Goal: Task Accomplishment & Management: Complete application form

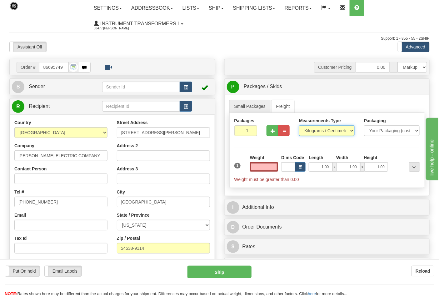
type input "0.00"
drag, startPoint x: 317, startPoint y: 130, endPoint x: 315, endPoint y: 135, distance: 5.3
click at [317, 130] on select "Pounds / Inches Kilograms / Centimeters" at bounding box center [327, 130] width 56 height 11
select select "0"
click at [299, 126] on select "Pounds / Inches Kilograms / Centimeters" at bounding box center [327, 130] width 56 height 11
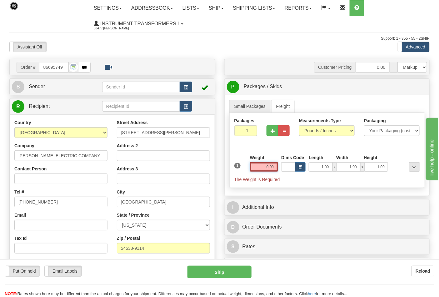
click at [273, 166] on input "0.00" at bounding box center [264, 166] width 28 height 9
click button "Delete" at bounding box center [0, 0] width 0 height 0
type input "33.00"
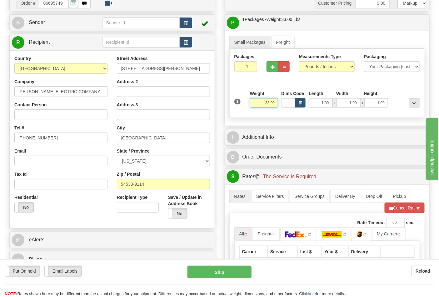
scroll to position [139, 0]
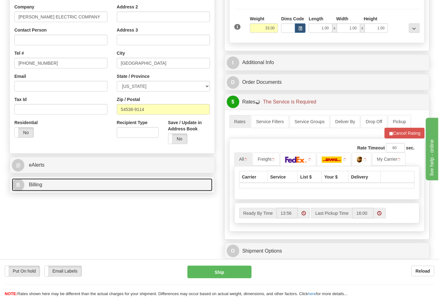
click at [43, 187] on link "B Billing" at bounding box center [112, 184] width 201 height 13
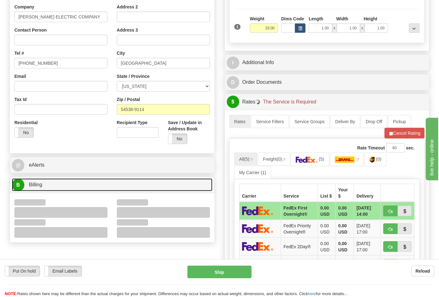
scroll to position [173, 0]
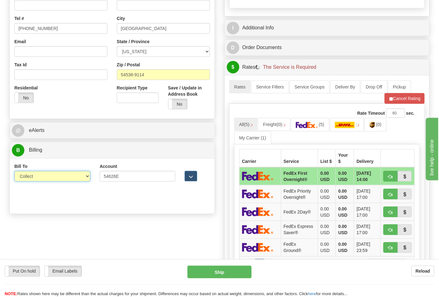
click at [39, 177] on select "Sender Recipient Third Party Collect" at bounding box center [52, 176] width 76 height 11
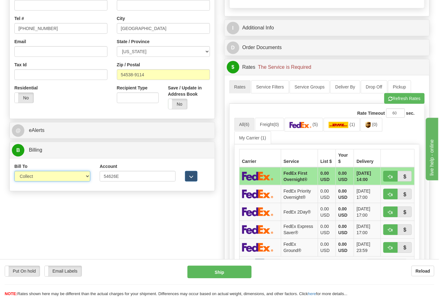
select select "2"
click at [14, 171] on select "Sender Recipient Third Party Collect" at bounding box center [52, 176] width 76 height 11
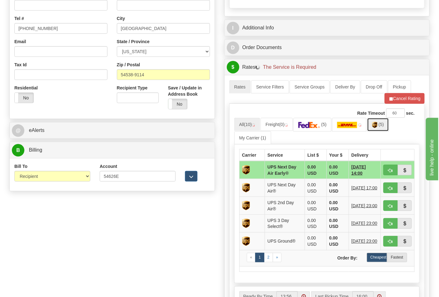
click at [377, 128] on img at bounding box center [374, 125] width 5 height 6
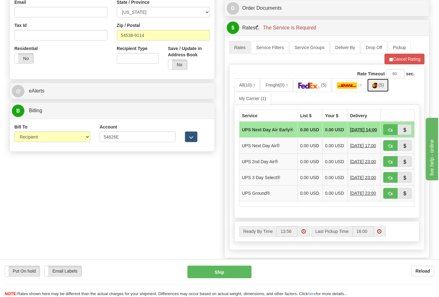
scroll to position [243, 0]
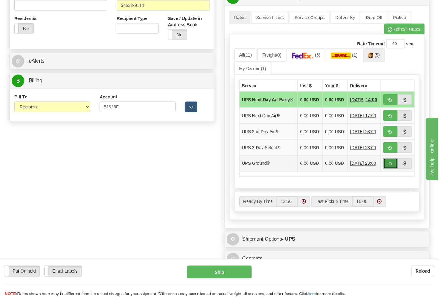
drag, startPoint x: 392, startPoint y: 171, endPoint x: 380, endPoint y: 175, distance: 13.3
click at [391, 166] on span "button" at bounding box center [390, 164] width 4 height 4
type input "03"
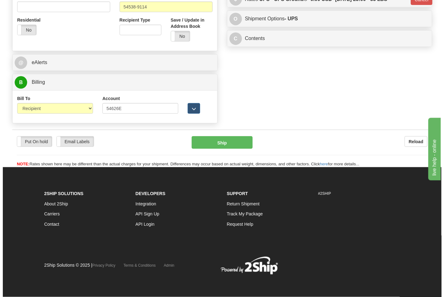
scroll to position [237, 0]
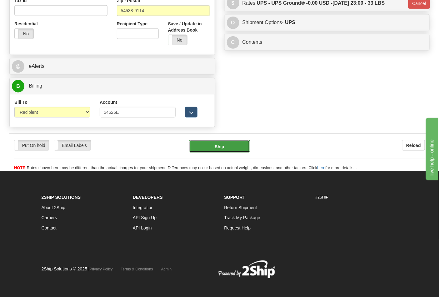
click at [213, 144] on button "Ship" at bounding box center [219, 146] width 61 height 12
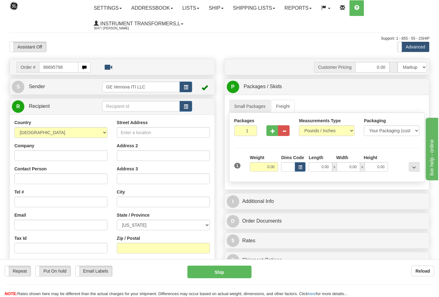
type input "86695798"
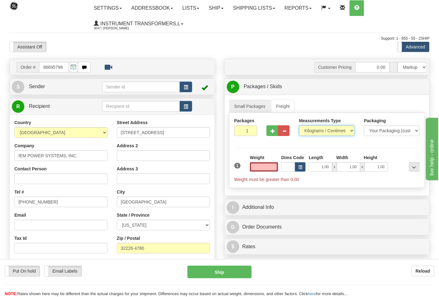
type input "0.00"
drag, startPoint x: 310, startPoint y: 130, endPoint x: 313, endPoint y: 133, distance: 3.8
click at [310, 130] on select "Pounds / Inches Kilograms / Centimeters" at bounding box center [327, 130] width 56 height 11
select select "0"
click at [299, 126] on select "Pounds / Inches Kilograms / Centimeters" at bounding box center [327, 130] width 56 height 11
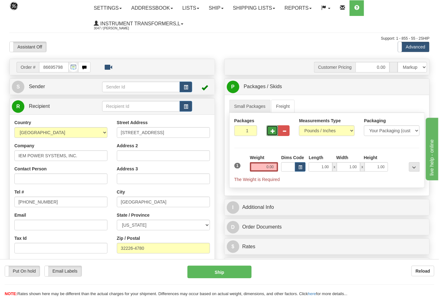
click at [275, 133] on span "button" at bounding box center [272, 131] width 4 height 4
type input "2"
click at [274, 166] on input "0.00" at bounding box center [264, 166] width 28 height 9
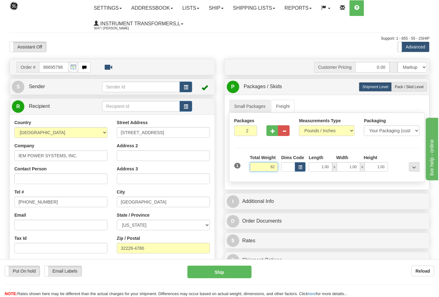
click button "Delete" at bounding box center [0, 0] width 0 height 0
type input "62.00"
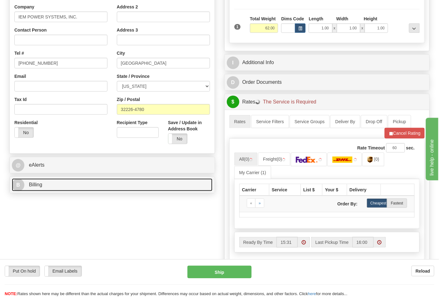
click at [75, 190] on link "B Billing" at bounding box center [112, 184] width 201 height 13
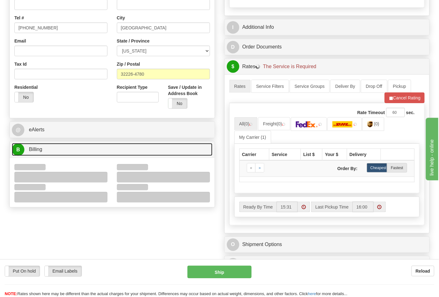
scroll to position [208, 0]
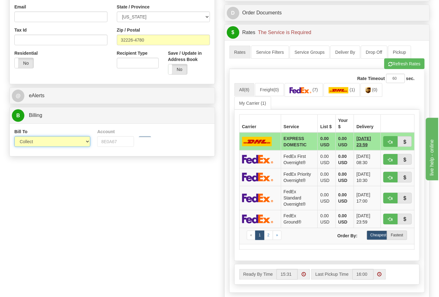
click at [34, 145] on select "Sender Recipient Third Party Collect" at bounding box center [52, 141] width 76 height 11
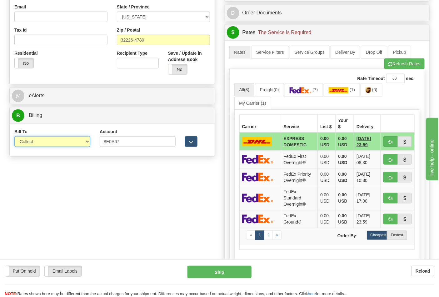
select select "2"
click at [14, 137] on select "Sender Recipient Third Party Collect" at bounding box center [52, 141] width 76 height 11
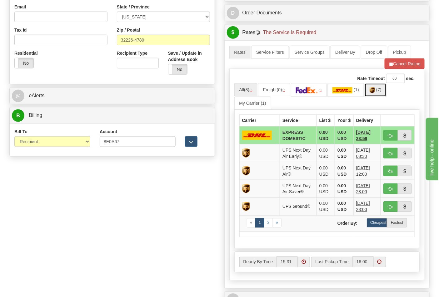
click at [375, 93] on img at bounding box center [372, 90] width 5 height 6
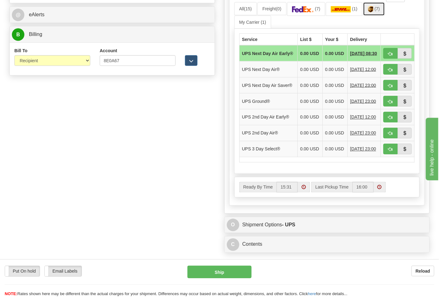
scroll to position [382, 0]
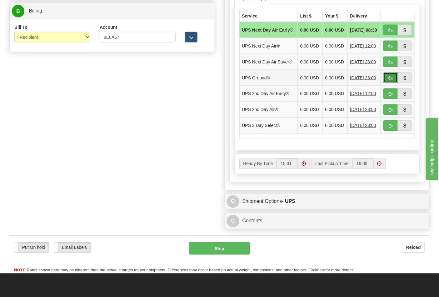
click at [393, 83] on button "button" at bounding box center [390, 77] width 14 height 11
type input "03"
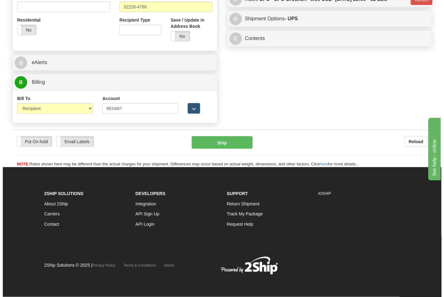
scroll to position [242, 0]
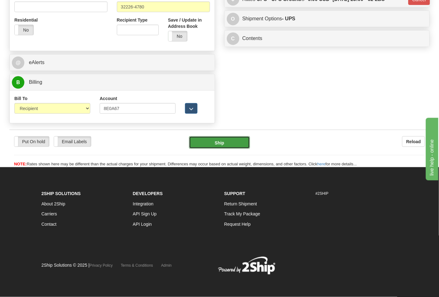
click at [233, 138] on button "Ship" at bounding box center [219, 142] width 61 height 12
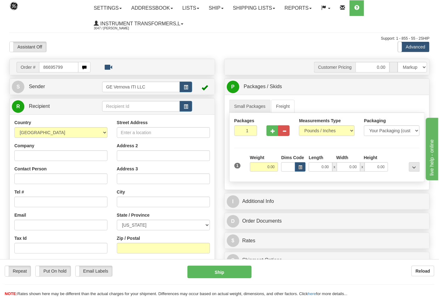
type input "86695799"
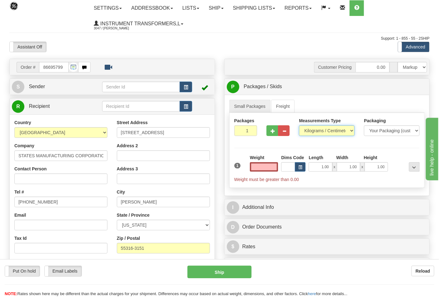
type input "0.00"
click at [311, 132] on select "Pounds / Inches Kilograms / Centimeters" at bounding box center [327, 130] width 56 height 11
select select "0"
click at [299, 126] on select "Pounds / Inches Kilograms / Centimeters" at bounding box center [327, 130] width 56 height 11
click at [274, 130] on span "button" at bounding box center [272, 131] width 4 height 4
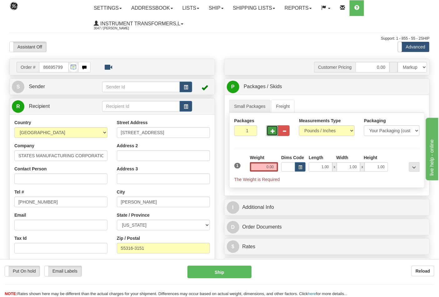
type input "2"
click at [276, 165] on input "0.00" at bounding box center [264, 166] width 28 height 9
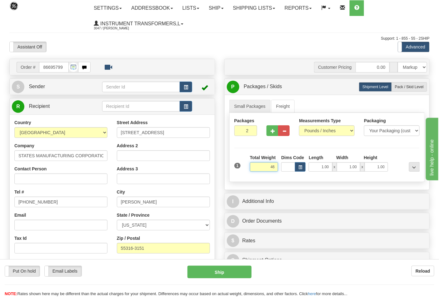
click button "Delete" at bounding box center [0, 0] width 0 height 0
type input "46.00"
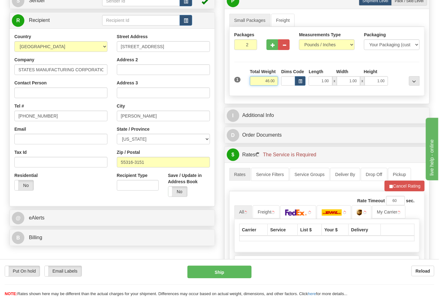
scroll to position [139, 0]
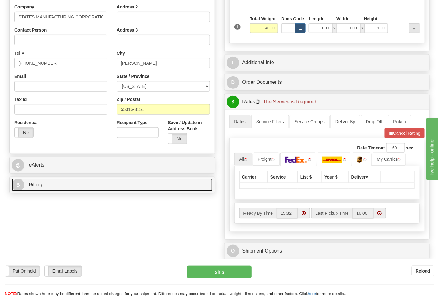
click at [67, 187] on link "B Billing" at bounding box center [112, 184] width 201 height 13
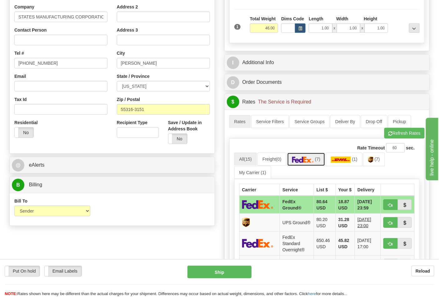
click at [316, 166] on link "(7)" at bounding box center [306, 158] width 38 height 13
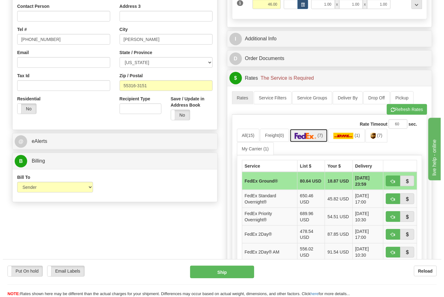
scroll to position [173, 0]
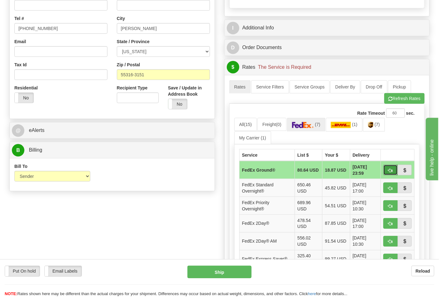
click at [390, 171] on span "button" at bounding box center [390, 170] width 4 height 4
type input "92"
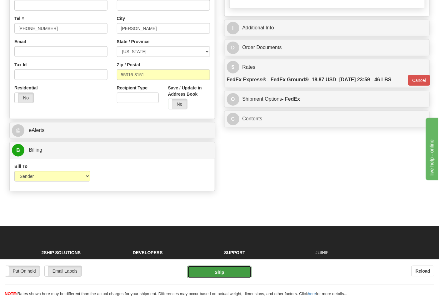
click at [227, 276] on button "Ship" at bounding box center [219, 271] width 64 height 12
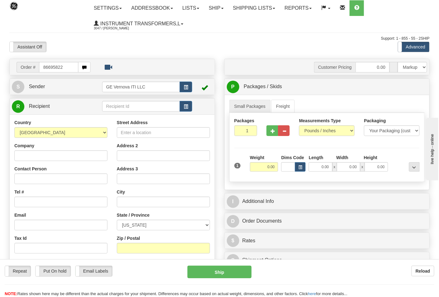
type input "86695822"
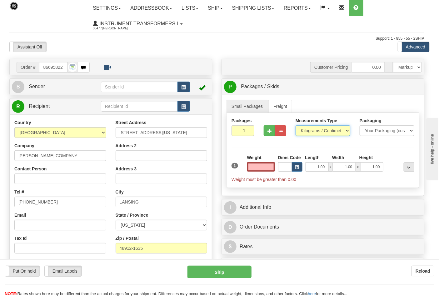
type input "0.00"
click at [310, 132] on select "Pounds / Inches Kilograms / Centimeters" at bounding box center [322, 130] width 55 height 11
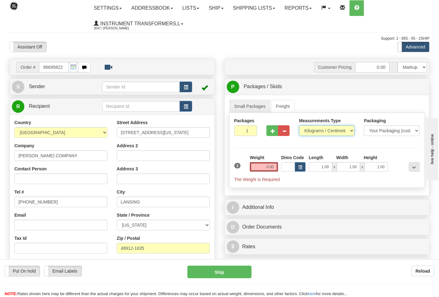
select select "0"
click at [299, 126] on select "Pounds / Inches Kilograms / Centimeters" at bounding box center [327, 130] width 56 height 11
click at [271, 132] on span "button" at bounding box center [272, 131] width 4 height 4
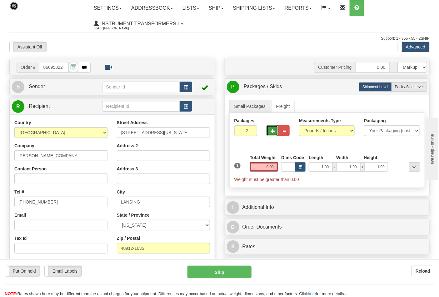
click at [272, 131] on span "button" at bounding box center [272, 131] width 4 height 4
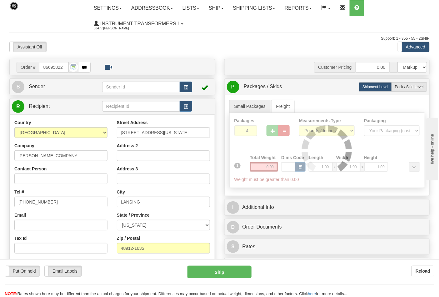
click at [273, 131] on div at bounding box center [327, 150] width 195 height 75
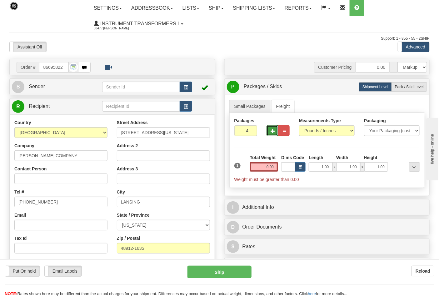
click at [273, 131] on span "button" at bounding box center [272, 131] width 4 height 4
type input "6"
click at [275, 166] on input "0.00" at bounding box center [264, 166] width 28 height 9
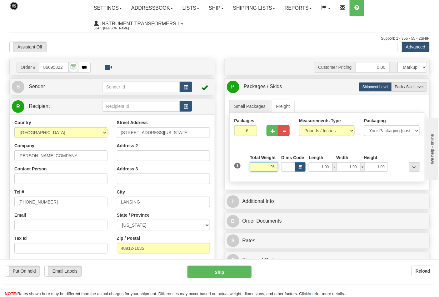
click button "Delete" at bounding box center [0, 0] width 0 height 0
type input "96.00"
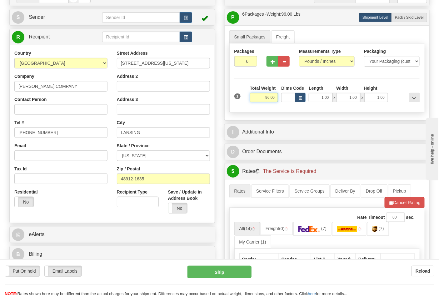
scroll to position [173, 0]
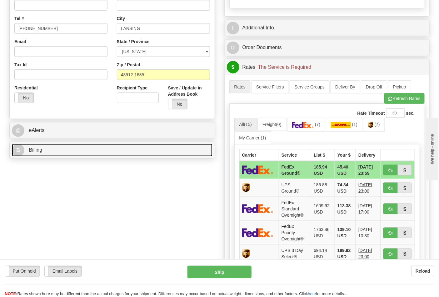
click at [57, 156] on link "B Billing" at bounding box center [112, 150] width 201 height 13
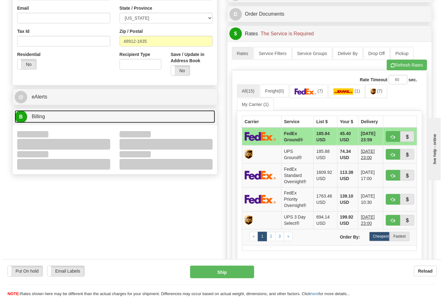
scroll to position [208, 0]
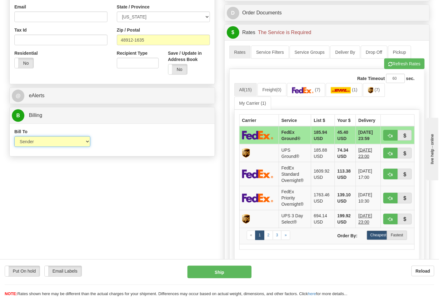
click at [37, 142] on select "Sender Recipient Third Party Collect" at bounding box center [52, 141] width 76 height 11
click at [136, 149] on div "Bill To Sender Recipient Third Party Collect Account 3rd Party Account List Ple…" at bounding box center [112, 139] width 205 height 23
click at [380, 90] on span "(7)" at bounding box center [377, 89] width 5 height 5
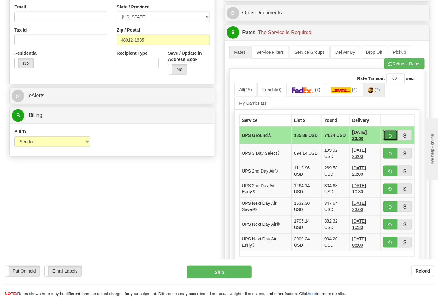
drag, startPoint x: 390, startPoint y: 136, endPoint x: 379, endPoint y: 135, distance: 11.9
click at [390, 136] on span "button" at bounding box center [390, 136] width 4 height 4
type input "03"
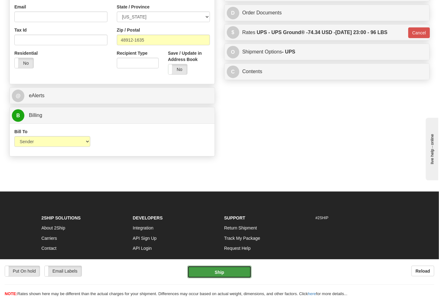
click at [215, 275] on button "Ship" at bounding box center [219, 271] width 64 height 12
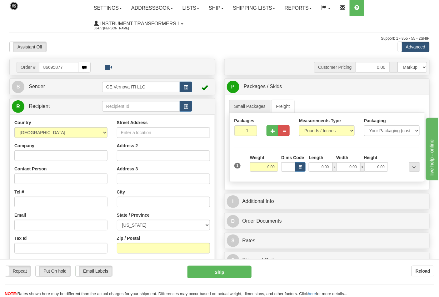
type input "86695877"
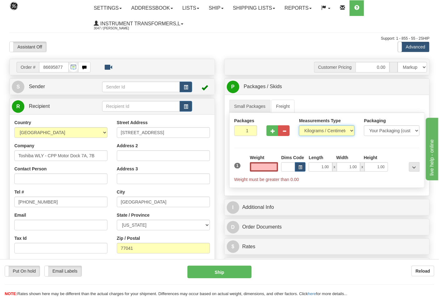
type input "0.00"
click at [322, 133] on select "Pounds / Inches Kilograms / Centimeters" at bounding box center [327, 130] width 56 height 11
select select "0"
click at [299, 126] on select "Pounds / Inches Kilograms / Centimeters" at bounding box center [327, 130] width 56 height 11
click at [274, 164] on input "0.00" at bounding box center [264, 166] width 28 height 9
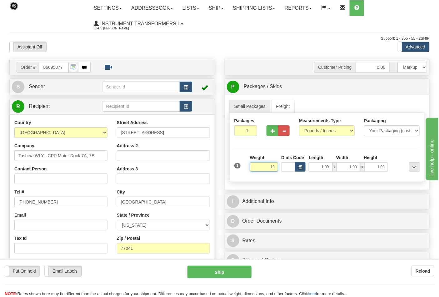
click button "Delete" at bounding box center [0, 0] width 0 height 0
type input "10.00"
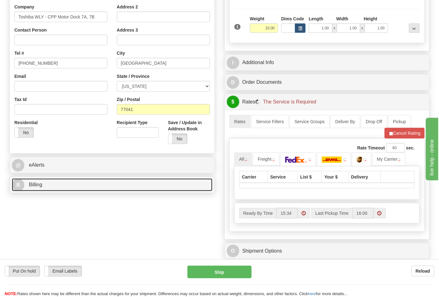
click at [62, 191] on link "B Billing" at bounding box center [112, 184] width 201 height 13
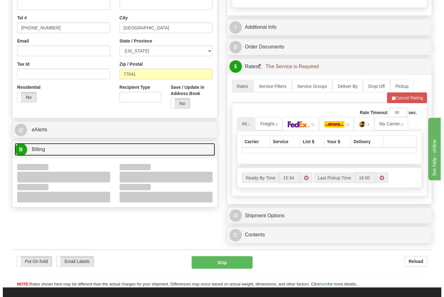
scroll to position [208, 0]
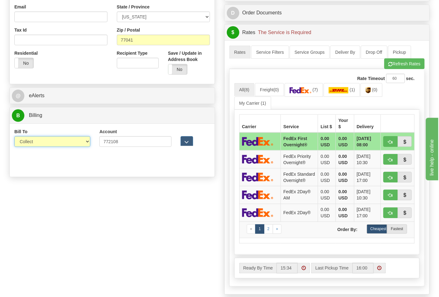
click at [36, 146] on select "Sender Recipient Third Party Collect" at bounding box center [52, 141] width 76 height 11
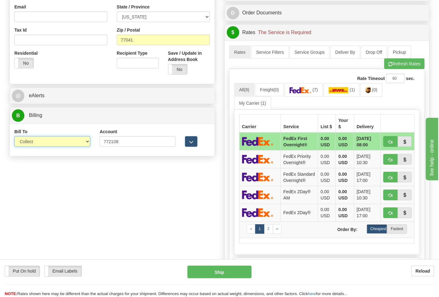
select select "2"
click at [14, 137] on select "Sender Recipient Third Party Collect" at bounding box center [52, 141] width 76 height 11
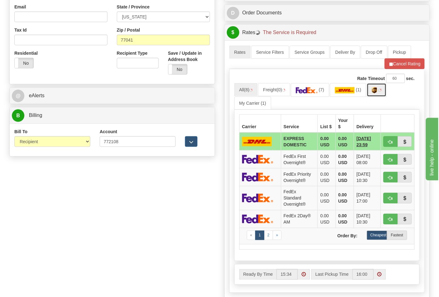
click at [382, 94] on link at bounding box center [377, 89] width 20 height 13
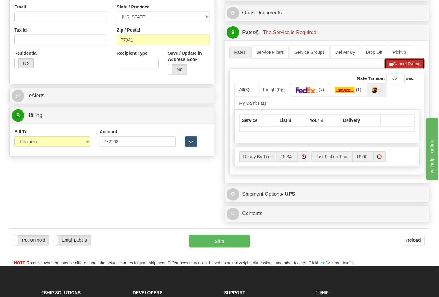
click at [396, 67] on button "Cancel Rating" at bounding box center [405, 63] width 40 height 11
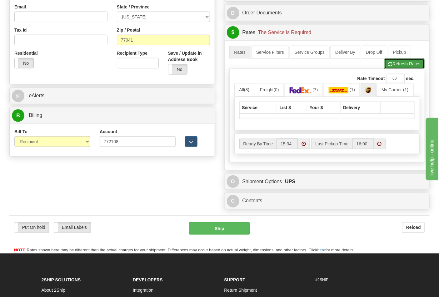
click at [396, 67] on button "Refresh Rates" at bounding box center [404, 63] width 40 height 11
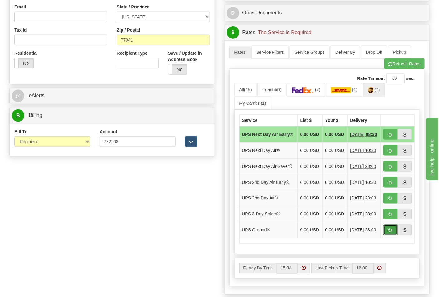
drag, startPoint x: 390, startPoint y: 243, endPoint x: 382, endPoint y: 238, distance: 10.1
click at [390, 232] on span "button" at bounding box center [390, 230] width 4 height 4
type input "03"
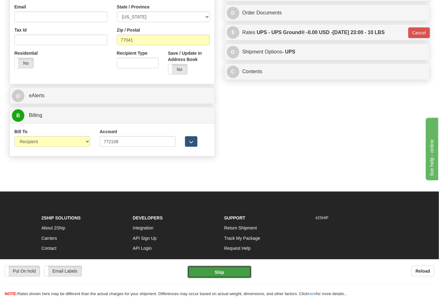
click at [226, 269] on button "Ship" at bounding box center [219, 271] width 64 height 12
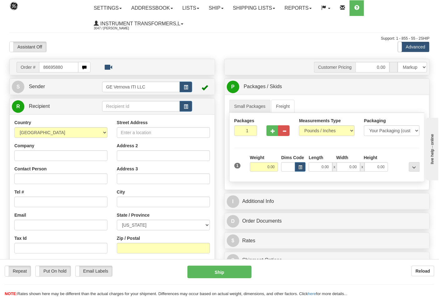
type input "86695880"
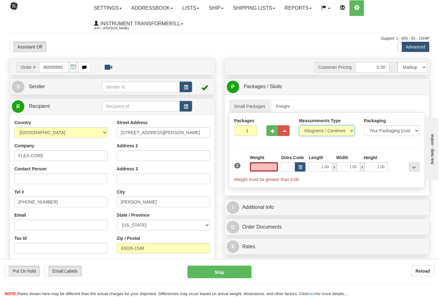
type input "0.00"
click at [318, 131] on select "Pounds / Inches Kilograms / Centimeters" at bounding box center [327, 130] width 56 height 11
select select "0"
click at [299, 126] on select "Pounds / Inches Kilograms / Centimeters" at bounding box center [327, 130] width 56 height 11
click at [276, 170] on input "0.00" at bounding box center [264, 166] width 28 height 9
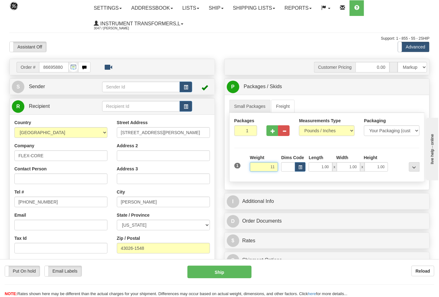
click button "Delete" at bounding box center [0, 0] width 0 height 0
type input "11.00"
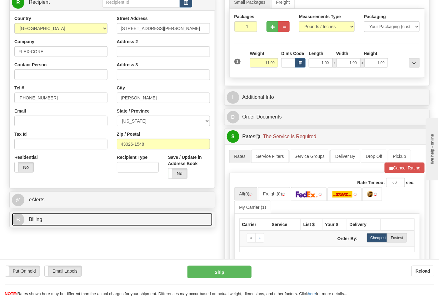
click at [75, 215] on link "B Billing" at bounding box center [112, 219] width 201 height 13
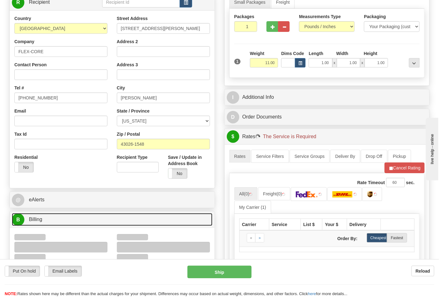
scroll to position [208, 0]
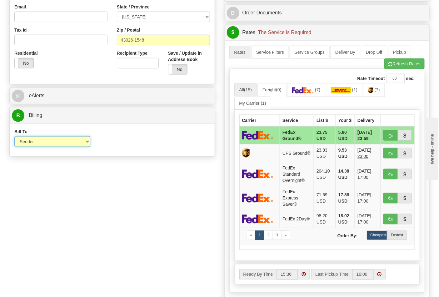
click at [39, 143] on select "Sender Recipient Third Party Collect" at bounding box center [52, 141] width 76 height 11
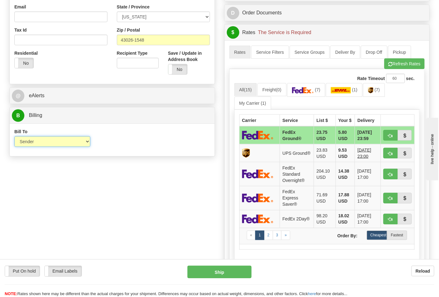
select select "2"
click at [14, 137] on select "Sender Recipient Third Party Collect" at bounding box center [52, 141] width 76 height 11
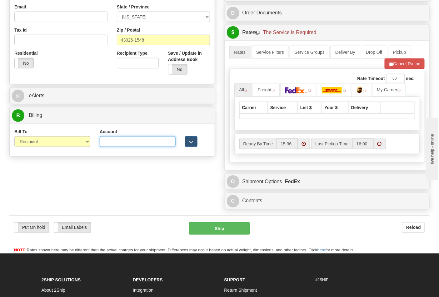
click at [126, 138] on input "Account" at bounding box center [138, 141] width 76 height 11
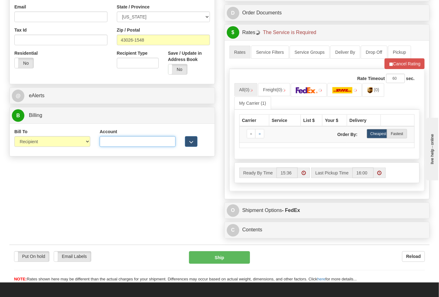
type input "473367"
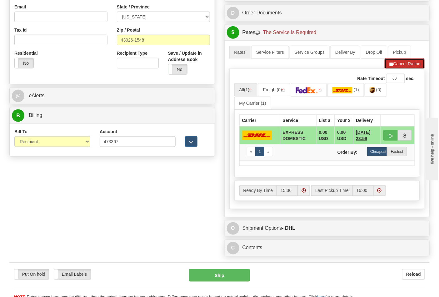
click at [395, 69] on button "Cancel Rating" at bounding box center [405, 63] width 40 height 11
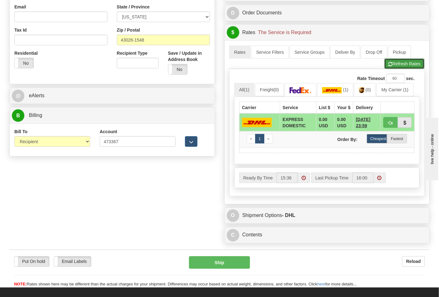
click at [395, 69] on button "Refresh Rates" at bounding box center [404, 63] width 40 height 11
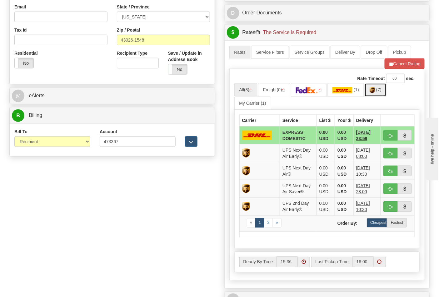
click at [380, 94] on link "(7)" at bounding box center [376, 89] width 22 height 13
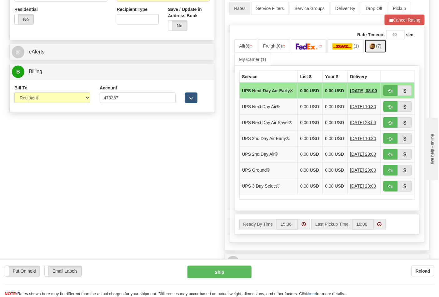
scroll to position [312, 0]
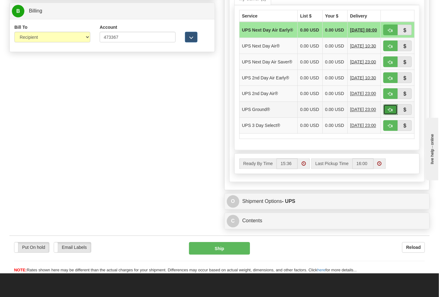
click at [391, 112] on span "button" at bounding box center [390, 110] width 4 height 4
type input "03"
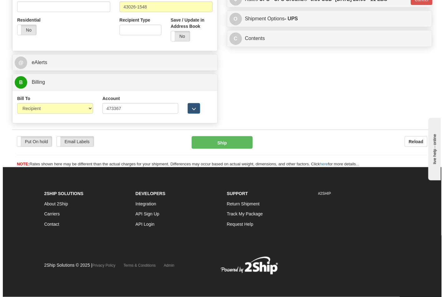
scroll to position [242, 0]
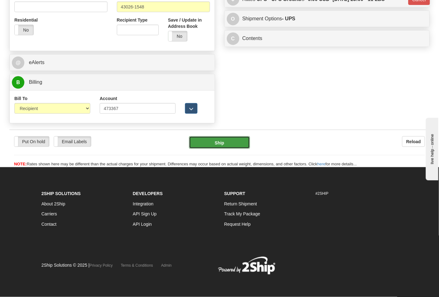
click at [213, 145] on button "Ship" at bounding box center [219, 142] width 61 height 12
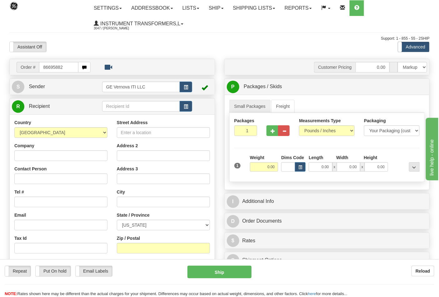
type input "86695882"
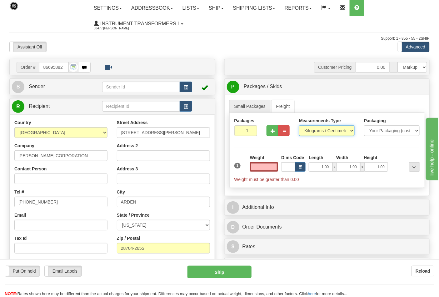
type input "0.00"
click at [308, 132] on select "Pounds / Inches Kilograms / Centimeters" at bounding box center [327, 130] width 56 height 11
select select "0"
click at [299, 126] on select "Pounds / Inches Kilograms / Centimeters" at bounding box center [327, 130] width 56 height 11
click at [274, 166] on input "0.00" at bounding box center [264, 166] width 28 height 9
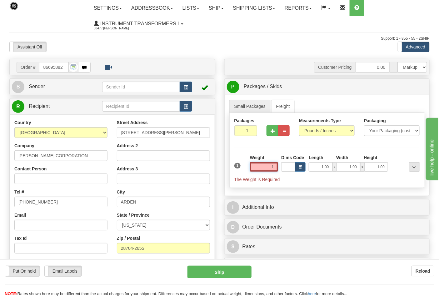
click button "Delete" at bounding box center [0, 0] width 0 height 0
type input "1.00"
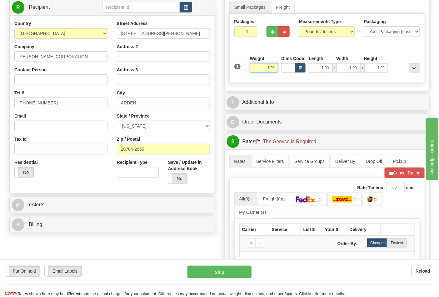
scroll to position [104, 0]
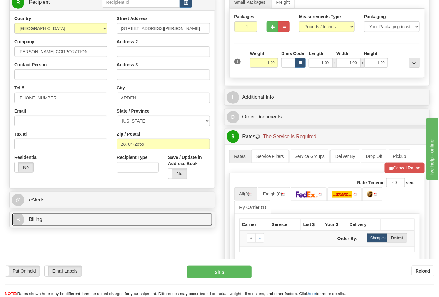
click at [65, 222] on link "B Billing" at bounding box center [112, 219] width 201 height 13
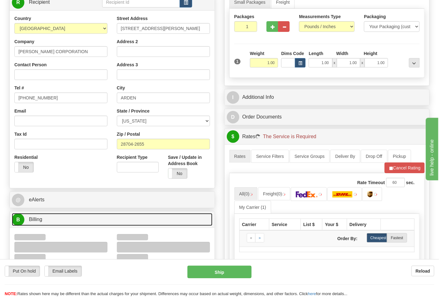
scroll to position [208, 0]
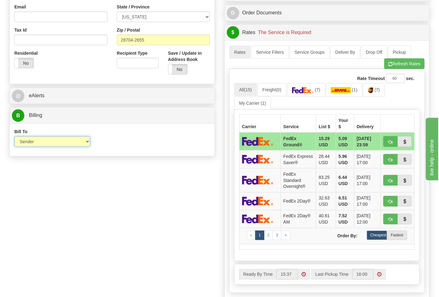
click at [35, 144] on select "Sender Recipient Third Party Collect" at bounding box center [52, 141] width 76 height 11
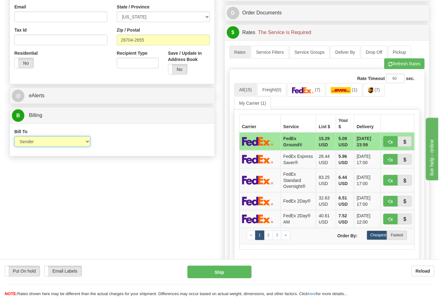
select select "2"
click at [14, 137] on select "Sender Recipient Third Party Collect" at bounding box center [52, 141] width 76 height 11
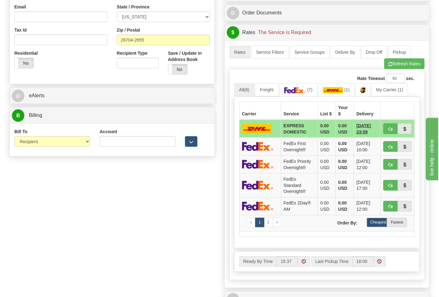
drag, startPoint x: 124, startPoint y: 149, endPoint x: 124, endPoint y: 141, distance: 7.8
click at [124, 147] on div "Account 3rd Party Account List Please select" at bounding box center [137, 139] width 85 height 23
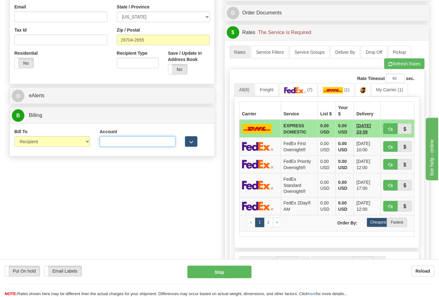
click at [124, 141] on input "Account" at bounding box center [138, 141] width 76 height 11
paste input "103014760"
type input "103014760"
click at [308, 90] on link "(7)" at bounding box center [298, 89] width 38 height 13
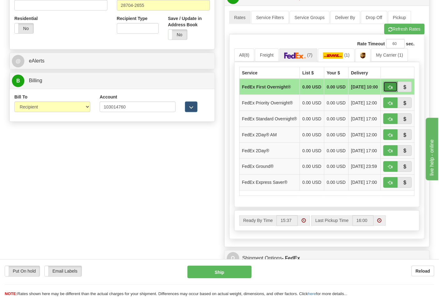
click at [388, 88] on button "button" at bounding box center [390, 87] width 14 height 11
type input "06"
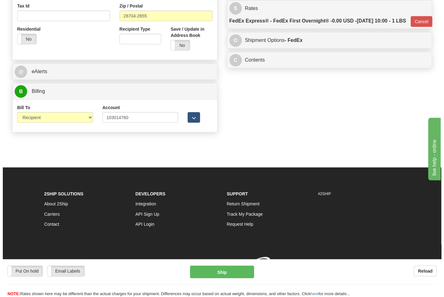
scroll to position [239, 0]
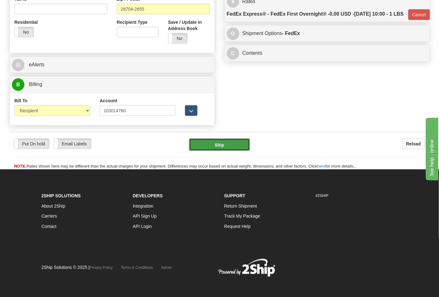
click at [221, 146] on button "Ship" at bounding box center [219, 144] width 61 height 12
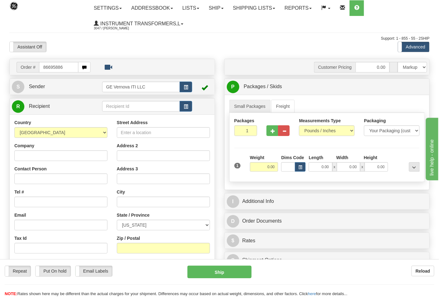
type input "86695886"
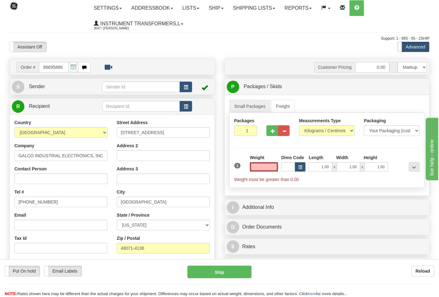
type input "0.00"
click at [306, 136] on div "Measurements Type Pounds / Inches Kilograms / Centimeters" at bounding box center [326, 128] width 65 height 23
click at [308, 136] on select "Pounds / Inches Kilograms / Centimeters" at bounding box center [327, 130] width 56 height 11
select select "0"
click at [299, 126] on select "Pounds / Inches Kilograms / Centimeters" at bounding box center [327, 130] width 56 height 11
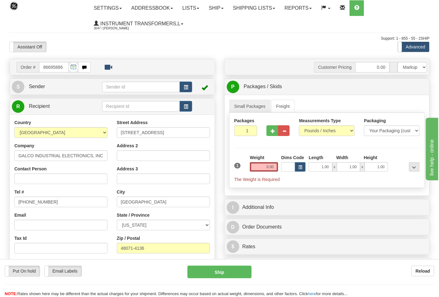
click at [274, 172] on div "Weight 0.00" at bounding box center [264, 165] width 32 height 22
click at [275, 170] on input "0.00" at bounding box center [264, 166] width 28 height 9
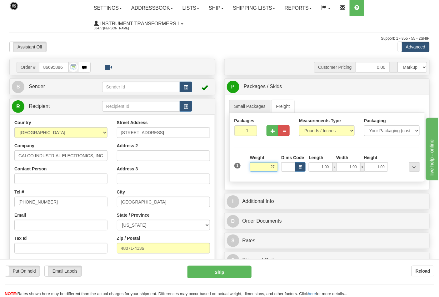
click button "Delete" at bounding box center [0, 0] width 0 height 0
type input "27.00"
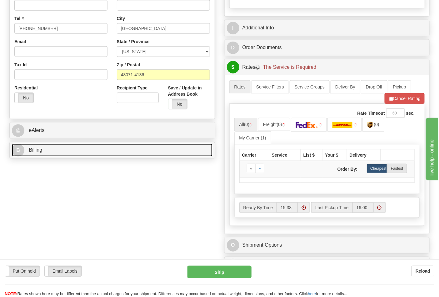
click at [63, 149] on link "B Billing" at bounding box center [112, 150] width 201 height 13
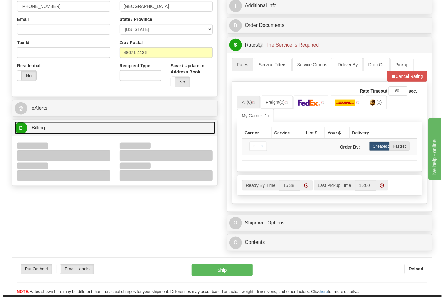
scroll to position [208, 0]
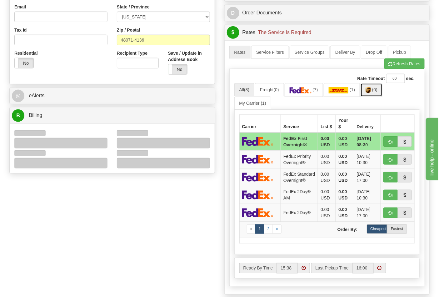
click at [374, 87] on link "(0)" at bounding box center [371, 89] width 22 height 13
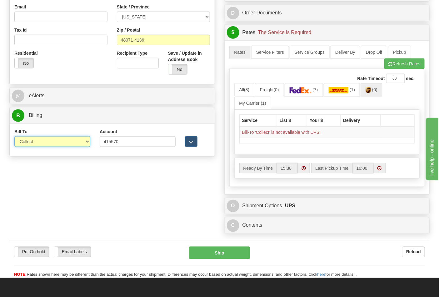
click at [52, 144] on select "Sender Recipient Third Party Collect" at bounding box center [52, 141] width 76 height 11
select select "2"
click at [14, 137] on select "Sender Recipient Third Party Collect" at bounding box center [52, 141] width 76 height 11
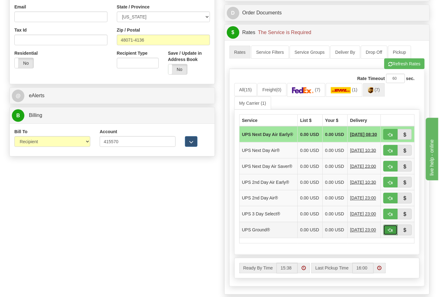
click at [389, 232] on span "button" at bounding box center [390, 230] width 4 height 4
type input "03"
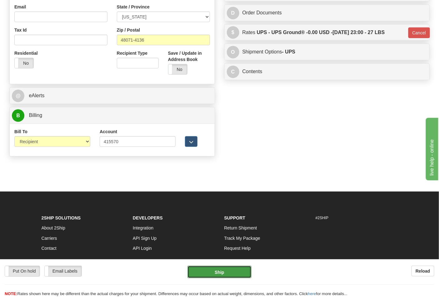
click at [213, 271] on button "Ship" at bounding box center [219, 271] width 64 height 12
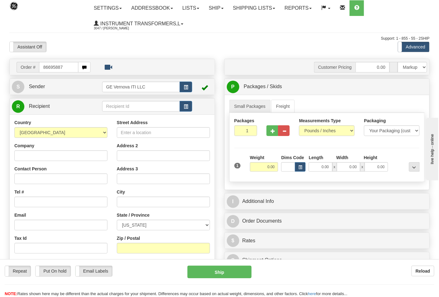
type input "86695887"
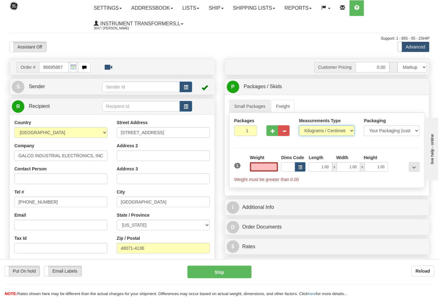
type input "0.00"
click at [313, 130] on select "Pounds / Inches Kilograms / Centimeters" at bounding box center [327, 130] width 56 height 11
select select "0"
click at [299, 126] on select "Pounds / Inches Kilograms / Centimeters" at bounding box center [327, 130] width 56 height 11
click at [270, 169] on input "0.00" at bounding box center [264, 166] width 28 height 9
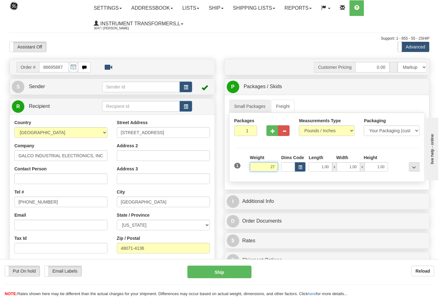
click button "Delete" at bounding box center [0, 0] width 0 height 0
type input "27.00"
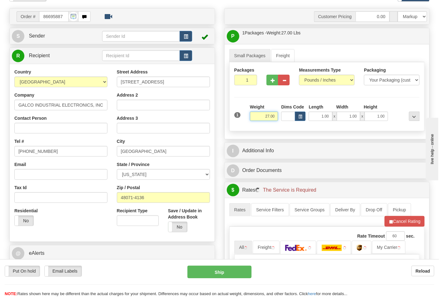
scroll to position [139, 0]
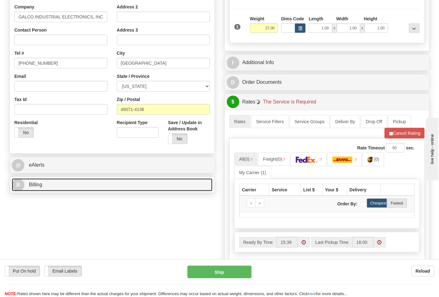
click at [62, 182] on link "B Billing" at bounding box center [112, 184] width 201 height 13
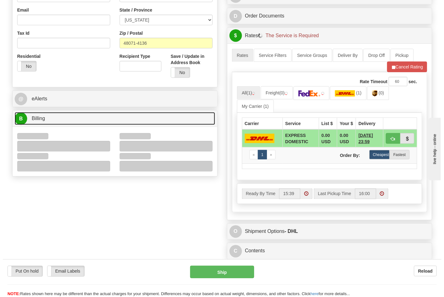
scroll to position [208, 0]
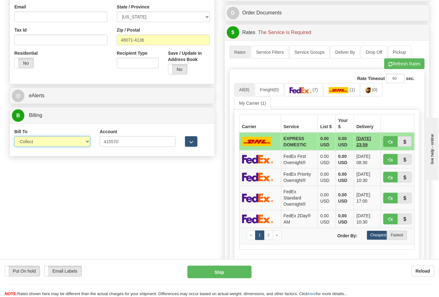
click at [38, 143] on select "Sender Recipient Third Party Collect" at bounding box center [52, 141] width 76 height 11
select select "2"
click at [14, 137] on select "Sender Recipient Third Party Collect" at bounding box center [52, 141] width 76 height 11
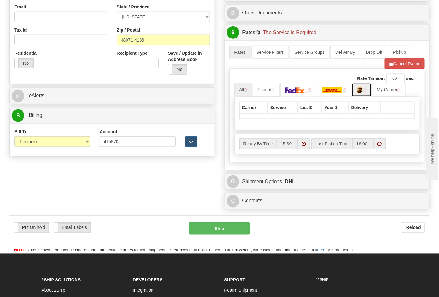
drag, startPoint x: 365, startPoint y: 94, endPoint x: 365, endPoint y: 101, distance: 6.9
click at [362, 93] on img at bounding box center [359, 90] width 5 height 6
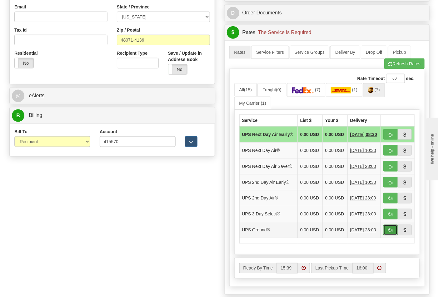
click at [390, 235] on button "button" at bounding box center [390, 230] width 14 height 11
type input "03"
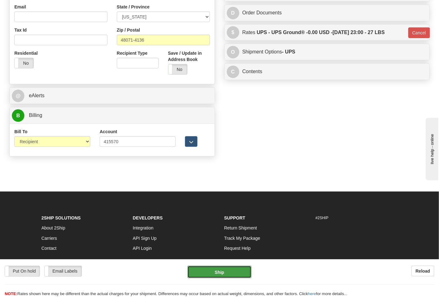
click at [216, 272] on button "Ship" at bounding box center [219, 271] width 64 height 12
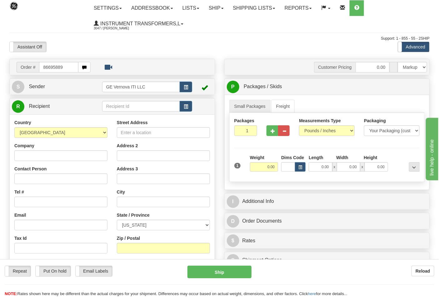
type input "86695889"
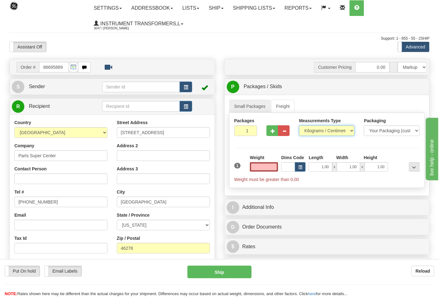
type input "0.00"
click at [318, 135] on select "Pounds / Inches Kilograms / Centimeters" at bounding box center [327, 130] width 56 height 11
select select "0"
click at [299, 126] on select "Pounds / Inches Kilograms / Centimeters" at bounding box center [327, 130] width 56 height 11
click at [278, 166] on div "Weight 0.00" at bounding box center [264, 165] width 32 height 22
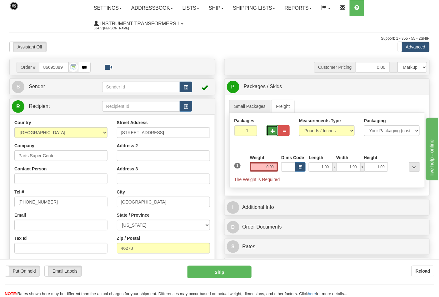
click at [269, 136] on button "button" at bounding box center [272, 130] width 12 height 11
type input "2"
click at [275, 167] on input "0.00" at bounding box center [264, 166] width 28 height 9
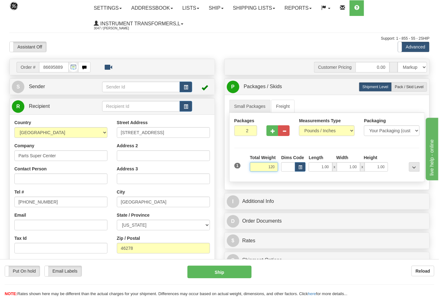
click button "Delete" at bounding box center [0, 0] width 0 height 0
type input "120.00"
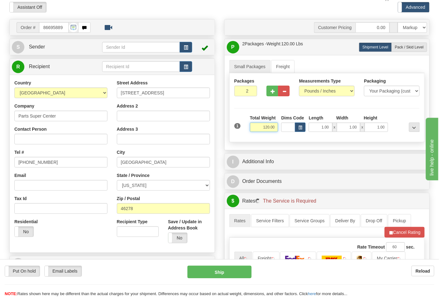
scroll to position [104, 0]
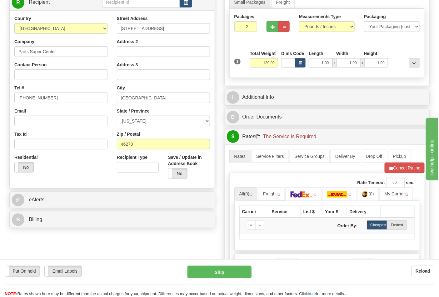
click at [60, 213] on div "B Billing" at bounding box center [112, 219] width 205 height 16
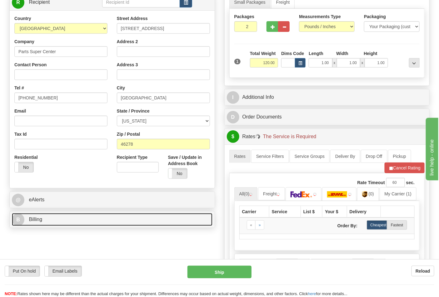
click at [63, 214] on link "B Billing" at bounding box center [112, 219] width 201 height 13
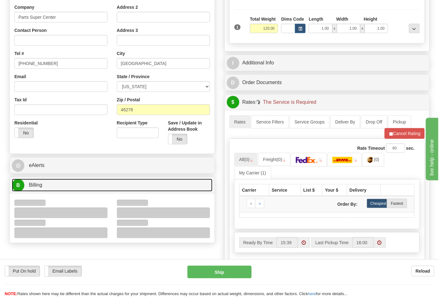
scroll to position [139, 0]
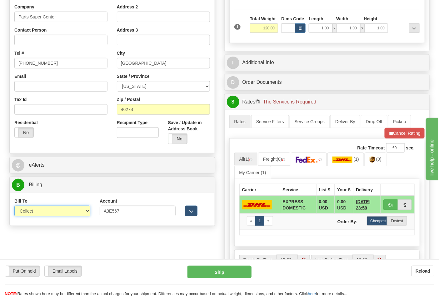
click at [55, 216] on select "Sender Recipient Third Party Collect" at bounding box center [52, 211] width 76 height 11
select select "2"
click at [14, 206] on select "Sender Recipient Third Party Collect" at bounding box center [52, 211] width 76 height 11
click at [373, 160] on img at bounding box center [372, 159] width 5 height 6
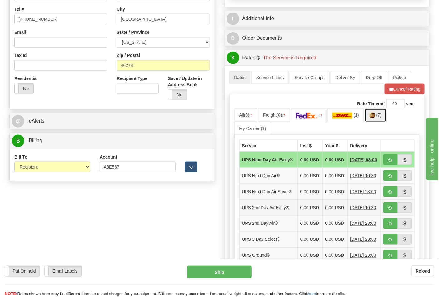
scroll to position [243, 0]
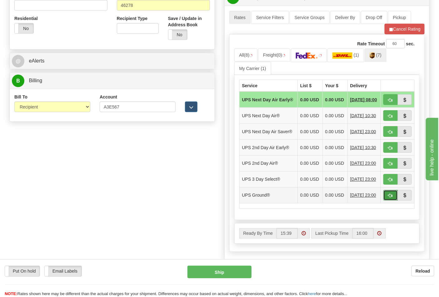
click at [391, 198] on span "button" at bounding box center [390, 196] width 4 height 4
type input "03"
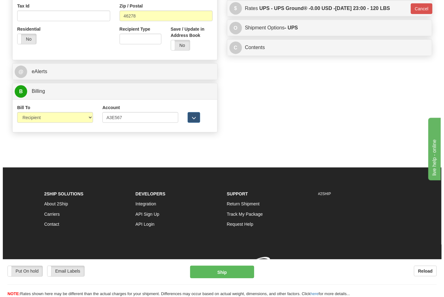
scroll to position [233, 0]
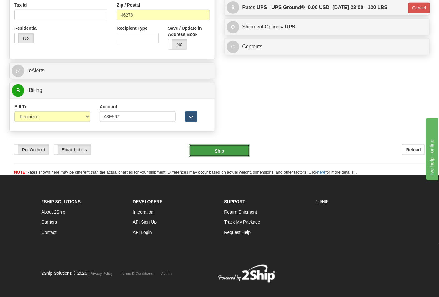
click at [229, 152] on button "Ship" at bounding box center [219, 150] width 61 height 12
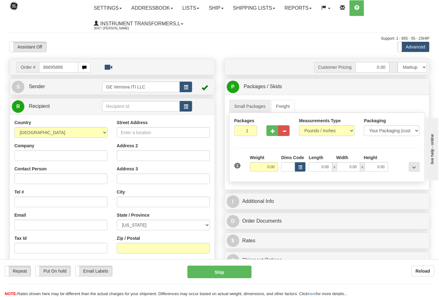
type input "86695888"
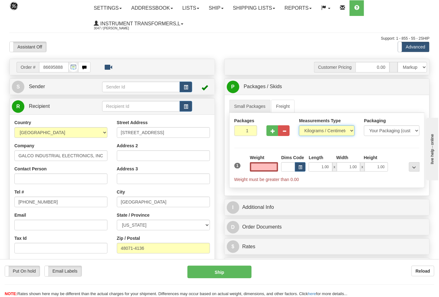
type input "0.00"
drag, startPoint x: 311, startPoint y: 130, endPoint x: 314, endPoint y: 136, distance: 6.2
click at [311, 130] on select "Pounds / Inches Kilograms / Centimeters" at bounding box center [327, 130] width 56 height 11
select select "0"
click at [299, 126] on select "Pounds / Inches Kilograms / Centimeters" at bounding box center [327, 130] width 56 height 11
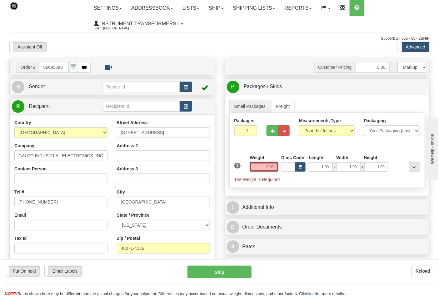
click at [275, 165] on input "0.00" at bounding box center [264, 166] width 28 height 9
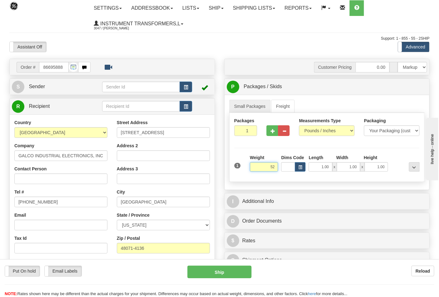
click button "Delete" at bounding box center [0, 0] width 0 height 0
type input "52.00"
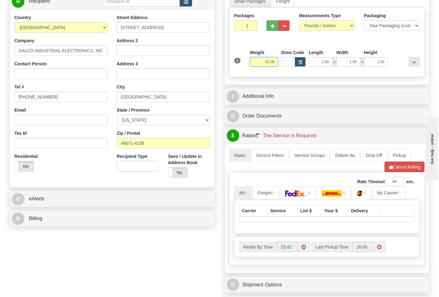
scroll to position [173, 0]
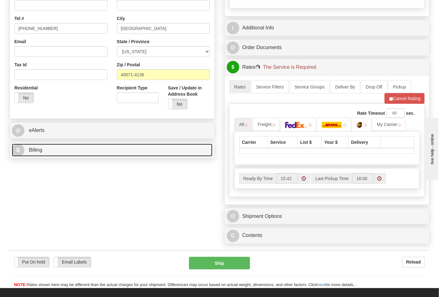
click at [73, 154] on link "B Billing" at bounding box center [112, 150] width 201 height 13
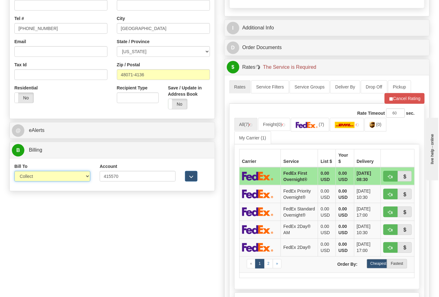
click at [44, 180] on select "Sender Recipient Third Party Collect" at bounding box center [52, 176] width 76 height 11
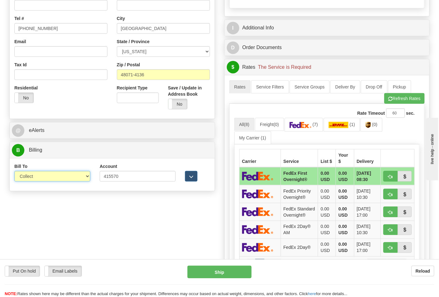
select select "2"
click at [14, 171] on select "Sender Recipient Third Party Collect" at bounding box center [52, 176] width 76 height 11
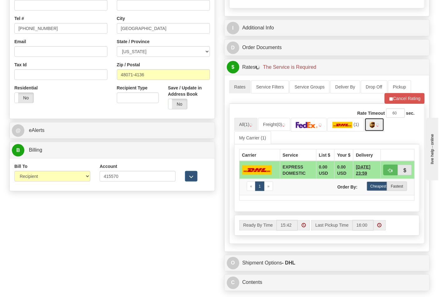
click at [375, 127] on img at bounding box center [372, 125] width 5 height 6
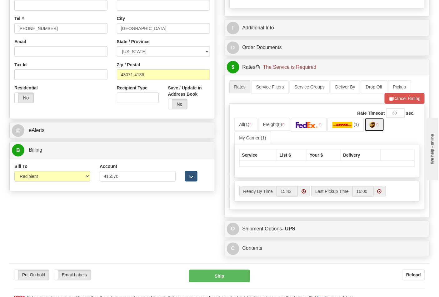
scroll to position [243, 0]
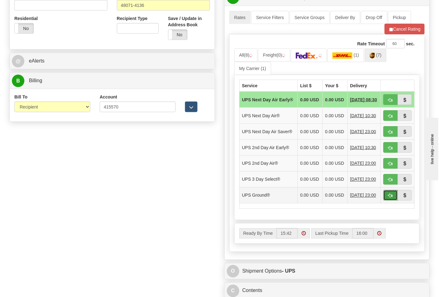
click at [389, 198] on span "button" at bounding box center [390, 196] width 4 height 4
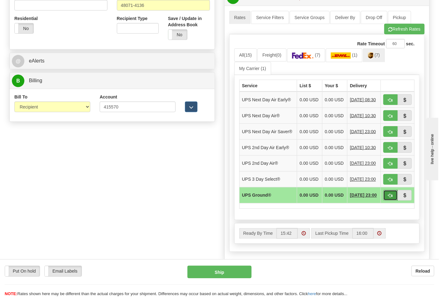
click at [389, 198] on span "button" at bounding box center [390, 196] width 4 height 4
type input "03"
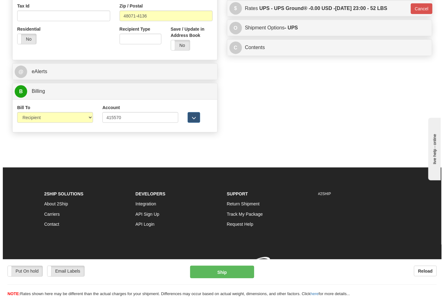
scroll to position [233, 0]
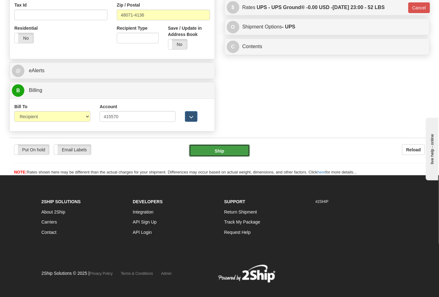
click at [231, 151] on button "Ship" at bounding box center [219, 150] width 61 height 12
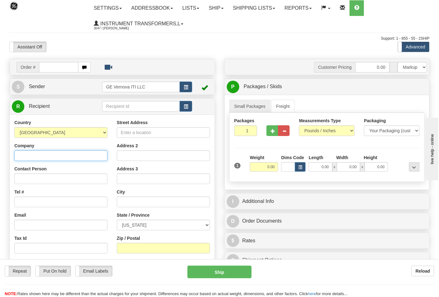
click at [46, 158] on input "Company" at bounding box center [60, 155] width 93 height 11
type input "JESSTEC INDUSTRIES INC"
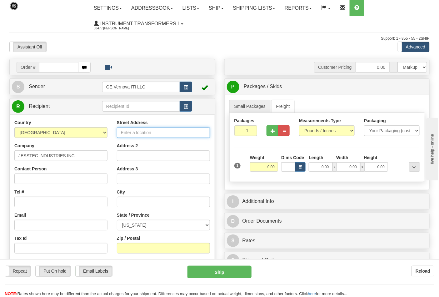
click at [135, 133] on input "Street Address" at bounding box center [163, 132] width 93 height 11
type input "[STREET_ADDRESS]"
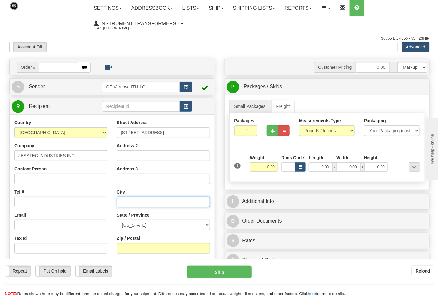
drag, startPoint x: 152, startPoint y: 206, endPoint x: 152, endPoint y: 201, distance: 5.0
click at [152, 205] on input "text" at bounding box center [163, 201] width 93 height 11
click at [44, 130] on select "[GEOGRAPHIC_DATA] [GEOGRAPHIC_DATA] [GEOGRAPHIC_DATA] [GEOGRAPHIC_DATA] [US_STA…" at bounding box center [60, 132] width 93 height 11
select select "CA"
click at [14, 128] on select "[GEOGRAPHIC_DATA] [GEOGRAPHIC_DATA] [GEOGRAPHIC_DATA] [GEOGRAPHIC_DATA] [US_STA…" at bounding box center [60, 132] width 93 height 11
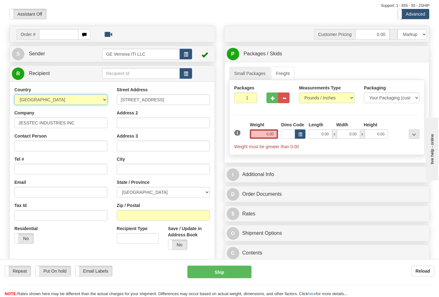
scroll to position [35, 0]
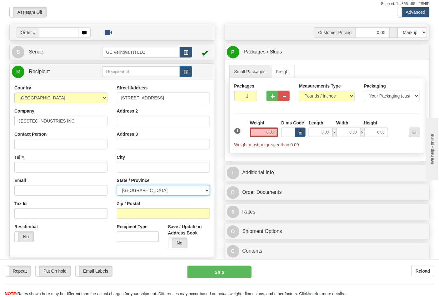
click at [149, 192] on select "ALBERTA BRITISH COLUMBIA MANITOBA NEW BRUNSWICK NEWFOUNDLAND NOVA SCOTIA NUNAVU…" at bounding box center [163, 190] width 93 height 11
select select "ON"
click at [117, 185] on select "ALBERTA BRITISH COLUMBIA MANITOBA NEW BRUNSWICK NEWFOUNDLAND NOVA SCOTIA NUNAVU…" at bounding box center [163, 190] width 93 height 11
click at [137, 169] on input "text" at bounding box center [163, 167] width 93 height 11
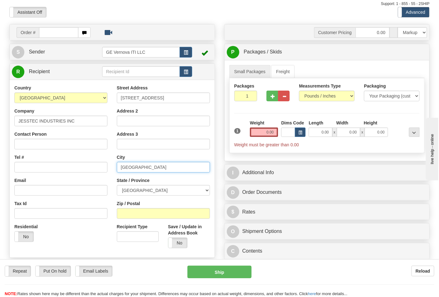
type input "LONDON"
click at [308, 93] on select "Pounds / Inches Kilograms / Centimeters" at bounding box center [327, 96] width 56 height 11
click at [277, 130] on input "0.00" at bounding box center [264, 131] width 28 height 9
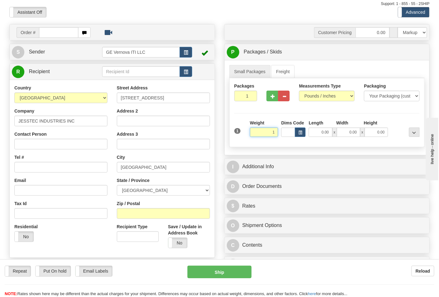
click button "Delete" at bounding box center [0, 0] width 0 height 0
type input "1.00"
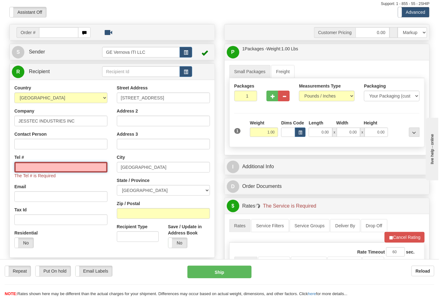
click at [66, 165] on input "Tel #" at bounding box center [60, 167] width 93 height 11
type input "7272284112"
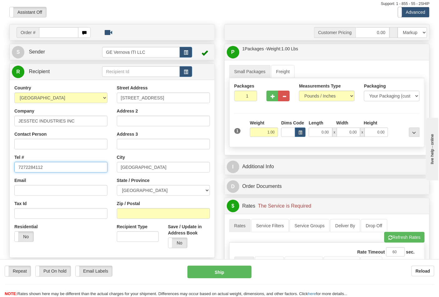
scroll to position [173, 0]
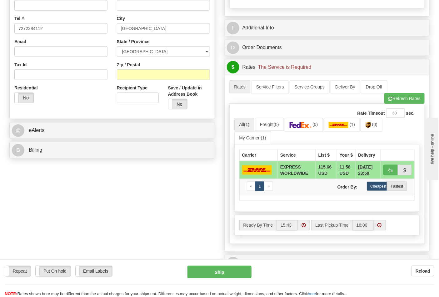
drag, startPoint x: 36, startPoint y: 144, endPoint x: 42, endPoint y: 148, distance: 7.5
click at [38, 145] on div "B Billing" at bounding box center [112, 150] width 205 height 16
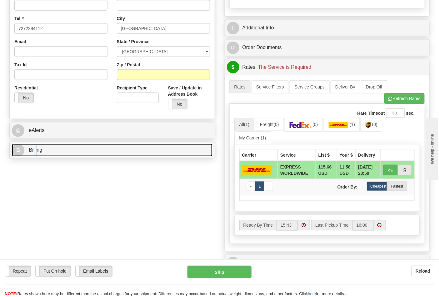
click at [45, 150] on link "B Billing" at bounding box center [112, 150] width 201 height 13
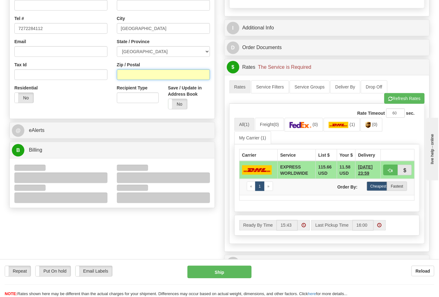
click at [129, 76] on input "Zip / Postal" at bounding box center [163, 74] width 93 height 11
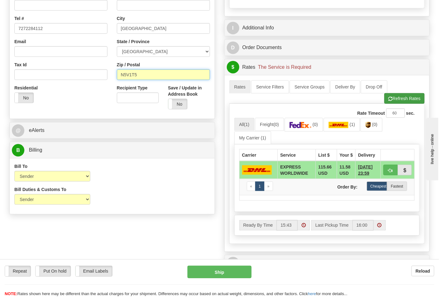
type input "N5V1T5"
click at [390, 101] on span "button" at bounding box center [390, 99] width 4 height 4
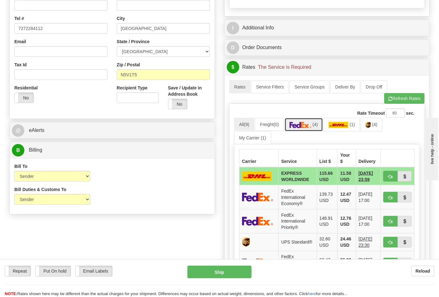
click at [298, 128] on img at bounding box center [301, 125] width 22 height 6
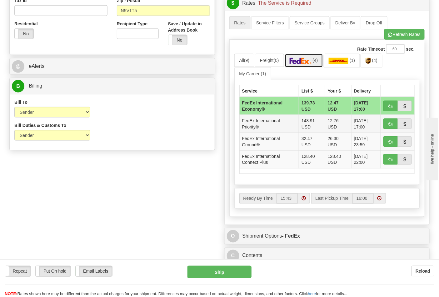
scroll to position [243, 0]
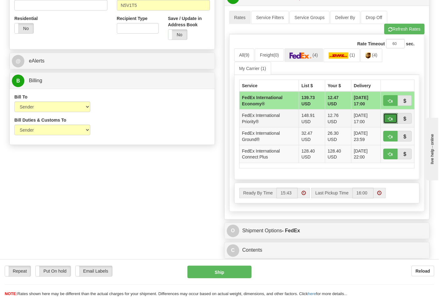
click at [385, 121] on button "button" at bounding box center [390, 118] width 14 height 11
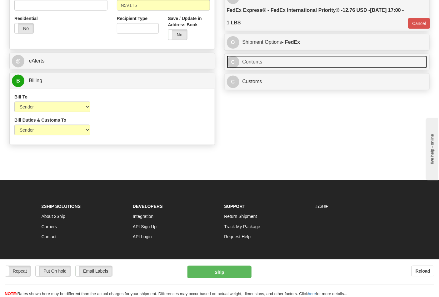
click at [285, 68] on link "C Contents" at bounding box center [327, 62] width 201 height 13
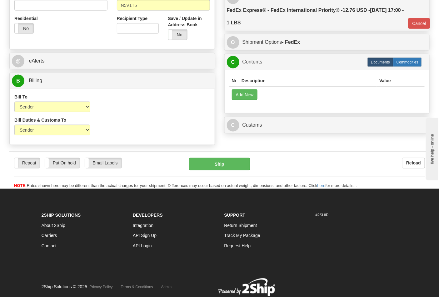
click at [404, 64] on label "Commodities" at bounding box center [407, 61] width 29 height 9
type input "01"
radio input "true"
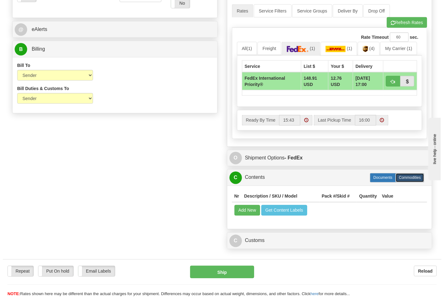
scroll to position [312, 0]
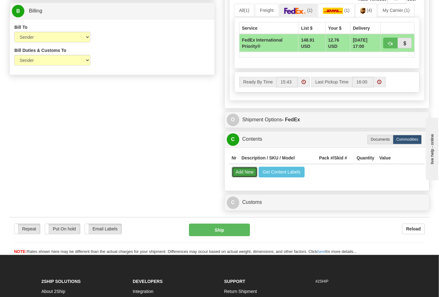
click at [251, 171] on button "Add New" at bounding box center [245, 172] width 26 height 11
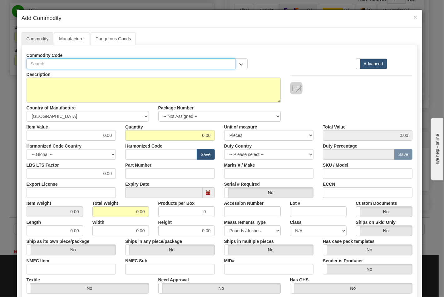
click at [61, 66] on input "text" at bounding box center [131, 63] width 209 height 11
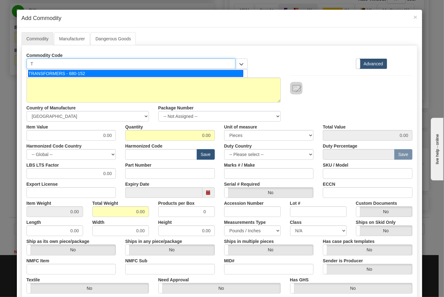
type input "TR"
click at [55, 72] on div "TRANSFORMERS - 680-152" at bounding box center [135, 73] width 215 height 7
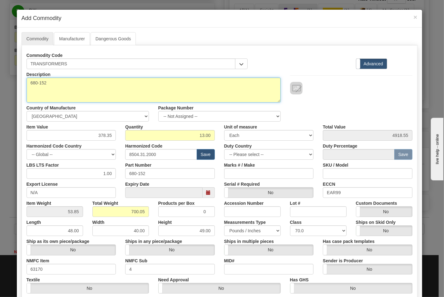
drag, startPoint x: 67, startPoint y: 84, endPoint x: 16, endPoint y: 79, distance: 51.8
click at [17, 79] on div "Commodity Manufacturer Dangerous Goods Commodity Code TRANSFORMERS Standard Adv…" at bounding box center [219, 192] width 405 height 330
type textarea "1822A42671"
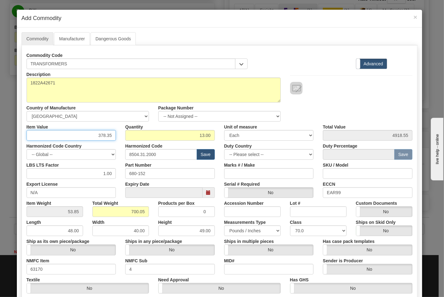
drag, startPoint x: 88, startPoint y: 135, endPoint x: 122, endPoint y: 135, distance: 33.4
click at [122, 135] on div "Item Value 378.35 Quantity 13.00 Unit of measure 3 Thousand Square Inches Adjus…" at bounding box center [219, 131] width 395 height 19
type input "1.23"
type input "15.99"
drag, startPoint x: 184, startPoint y: 135, endPoint x: 217, endPoint y: 135, distance: 32.8
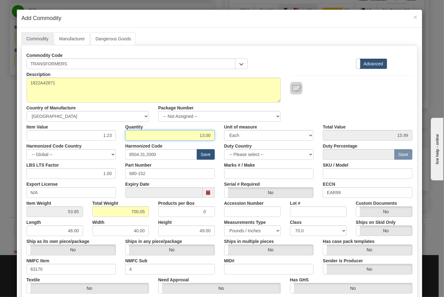
click at [217, 135] on div "Item Value 1.23 Quantity 13.00 Unit of measure 3 Thousand Square Inches Adjustm…" at bounding box center [219, 131] width 395 height 19
type input "13"
drag, startPoint x: 85, startPoint y: 173, endPoint x: 108, endPoint y: 173, distance: 23.1
click at [108, 173] on input "1.00" at bounding box center [72, 173] width 90 height 11
click at [89, 196] on input "N/A" at bounding box center [72, 192] width 90 height 11
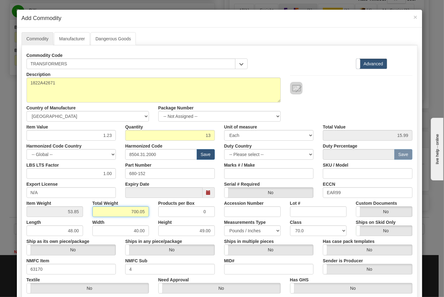
drag, startPoint x: 123, startPoint y: 215, endPoint x: 151, endPoint y: 214, distance: 28.1
click at [151, 214] on div "Item Weight 53.85 Total Weight 700.05 Products per Box 0 Accession Number Lot #…" at bounding box center [219, 207] width 395 height 19
type input "1"
type input "0.0769"
drag, startPoint x: 67, startPoint y: 232, endPoint x: 80, endPoint y: 231, distance: 12.2
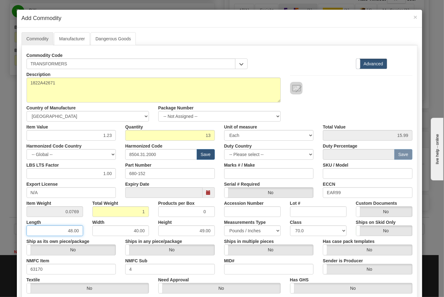
click at [80, 231] on input "48.00" at bounding box center [55, 230] width 57 height 11
drag, startPoint x: 64, startPoint y: 233, endPoint x: 85, endPoint y: 233, distance: 20.9
click at [85, 233] on div "Length 48.00 Width 40.00 Height 49.00 Measurements Type Pounds / Inches Kilogra…" at bounding box center [219, 226] width 395 height 19
type input "0"
drag, startPoint x: 117, startPoint y: 236, endPoint x: 152, endPoint y: 240, distance: 35.4
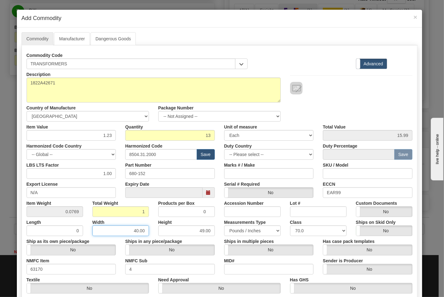
click at [152, 240] on div "Description 680-152 Country of Manufacture -- Unknown -- AFGHANISTAN ALAND ISLA…" at bounding box center [220, 206] width 386 height 275
type input "0"
drag, startPoint x: 180, startPoint y: 229, endPoint x: 217, endPoint y: 233, distance: 37.4
click at [216, 233] on div "Length 0 Width 0 Height 49.00 Measurements Type Pounds / Inches Kilograms / Cen…" at bounding box center [219, 226] width 395 height 19
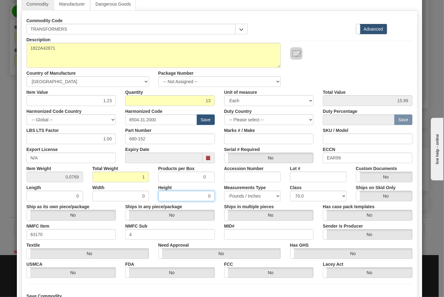
scroll to position [91, 0]
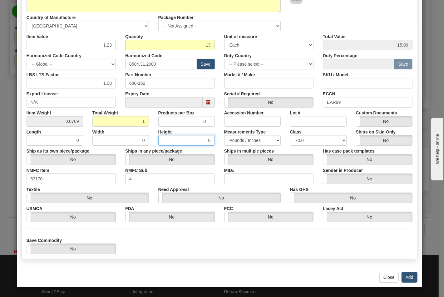
type input "0"
click at [408, 275] on button "Add" at bounding box center [410, 277] width 16 height 11
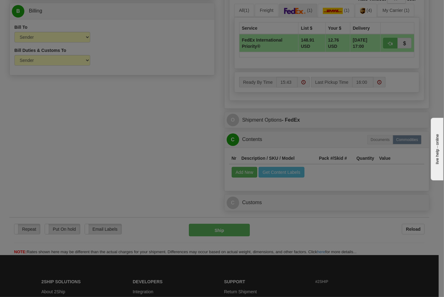
scroll to position [0, 0]
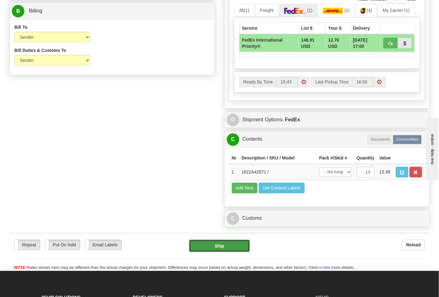
click at [218, 252] on button "Ship" at bounding box center [219, 246] width 61 height 12
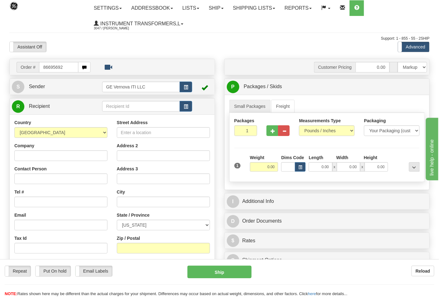
type input "86695692"
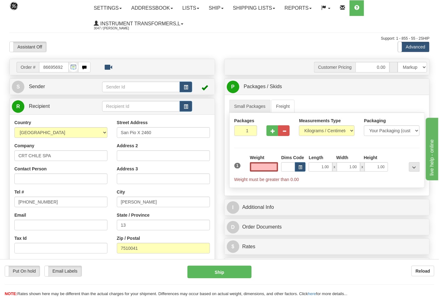
type input "0.00"
click at [334, 129] on select "Pounds / Inches Kilograms / Centimeters" at bounding box center [327, 130] width 56 height 11
click at [299, 126] on select "Pounds / Inches Kilograms / Centimeters" at bounding box center [327, 130] width 56 height 11
click at [304, 138] on div "Measurements Type Pounds / Inches Kilograms / Centimeters" at bounding box center [326, 128] width 65 height 23
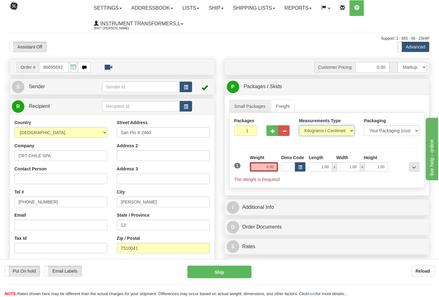
click at [317, 129] on select "Pounds / Inches Kilograms / Centimeters" at bounding box center [327, 130] width 56 height 11
select select "0"
click at [299, 126] on select "Pounds / Inches Kilograms / Centimeters" at bounding box center [327, 130] width 56 height 11
click at [276, 167] on input "0.00" at bounding box center [264, 166] width 28 height 9
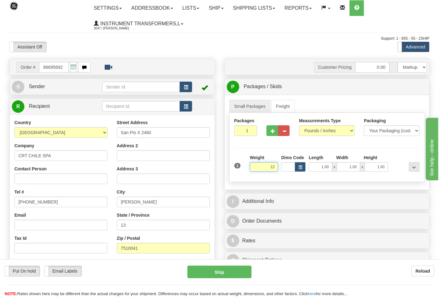
click button "Delete" at bounding box center [0, 0] width 0 height 0
type input "12.00"
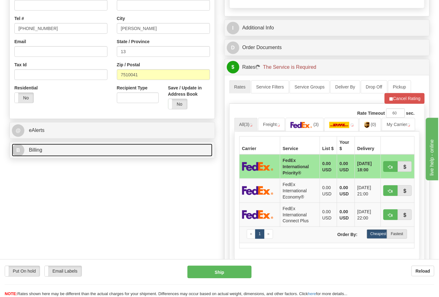
click at [82, 155] on link "B Billing" at bounding box center [112, 150] width 201 height 13
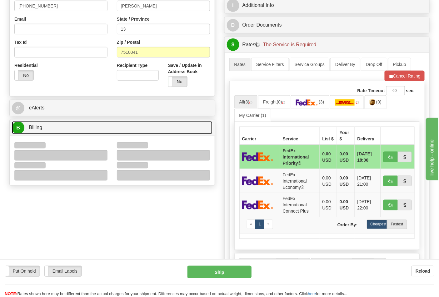
scroll to position [208, 0]
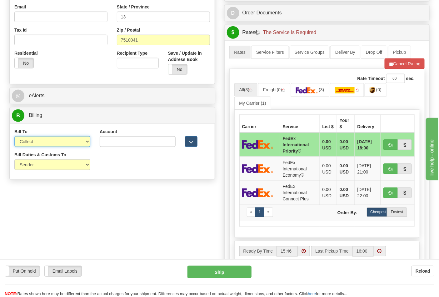
click at [31, 143] on select "Sender Recipient Third Party Collect" at bounding box center [52, 141] width 76 height 11
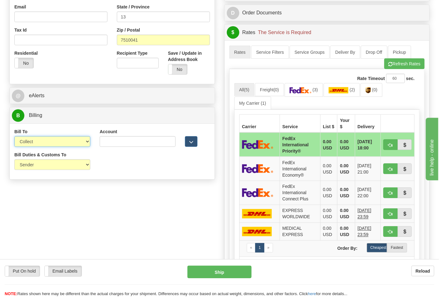
select select "2"
click at [14, 137] on select "Sender Recipient Third Party Collect" at bounding box center [52, 141] width 76 height 11
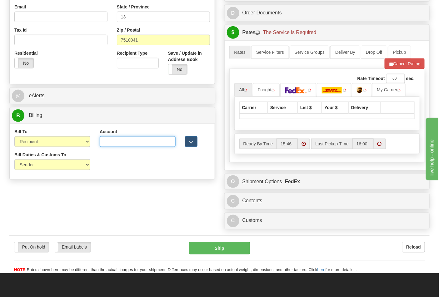
click at [126, 143] on input "Account" at bounding box center [138, 141] width 76 height 11
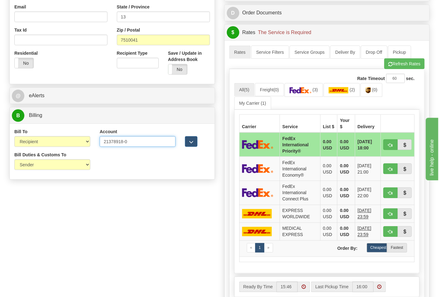
type input "21378918-0"
drag, startPoint x: 66, startPoint y: 163, endPoint x: 52, endPoint y: 170, distance: 15.1
click at [66, 163] on select "Sender Recipient Third Party" at bounding box center [52, 164] width 76 height 11
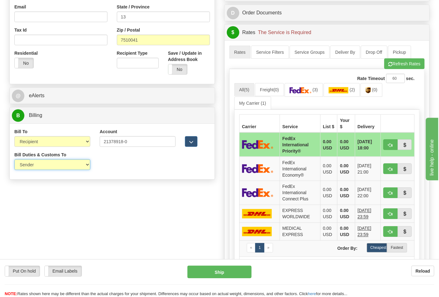
select select "2"
click at [14, 160] on select "Sender Recipient Third Party" at bounding box center [52, 164] width 76 height 11
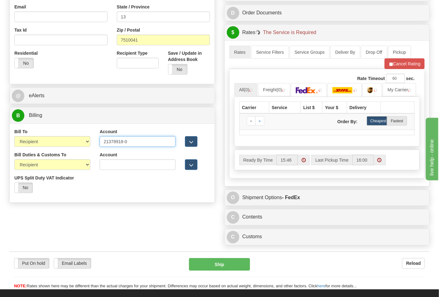
drag, startPoint x: 117, startPoint y: 140, endPoint x: 77, endPoint y: 139, distance: 40.6
click at [77, 139] on div "Bill To Sender Recipient Third Party Collect Account 21378918-0 3rd Party Accou…" at bounding box center [112, 139] width 205 height 23
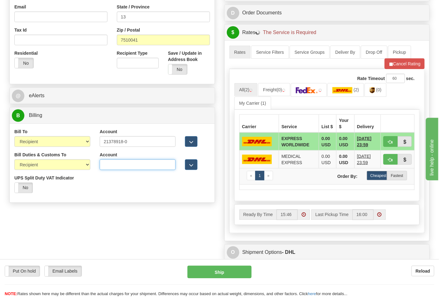
click at [108, 161] on input "Account" at bounding box center [138, 164] width 76 height 11
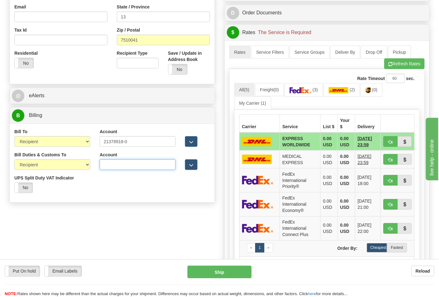
paste input "21378918-0"
click at [126, 166] on input "21378918-0" at bounding box center [138, 164] width 76 height 11
type input "213789180"
click at [125, 143] on input "21378918-0" at bounding box center [138, 141] width 76 height 11
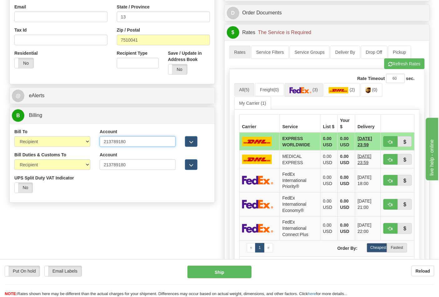
type input "213789180"
click at [304, 89] on img at bounding box center [301, 90] width 22 height 6
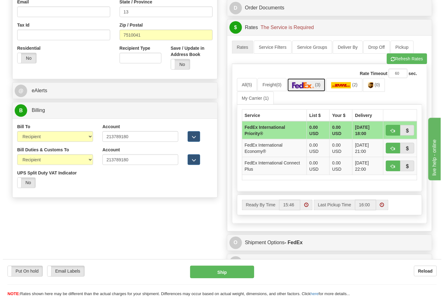
scroll to position [243, 0]
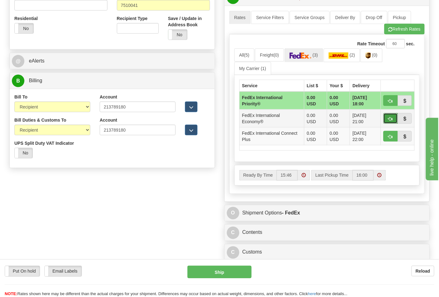
click at [387, 118] on button "button" at bounding box center [390, 118] width 14 height 11
type input "03"
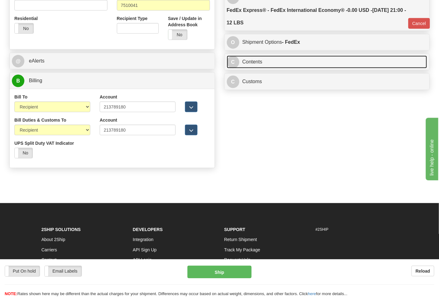
click at [280, 67] on link "C Contents" at bounding box center [327, 62] width 201 height 13
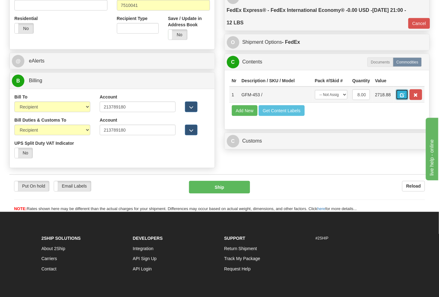
click at [404, 96] on span "button" at bounding box center [402, 95] width 4 height 4
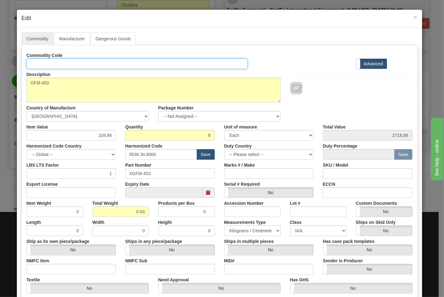
click at [88, 61] on input "Id" at bounding box center [137, 63] width 221 height 11
type input "TRANSFORMERS"
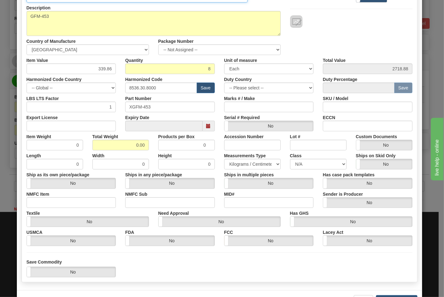
scroll to position [69, 0]
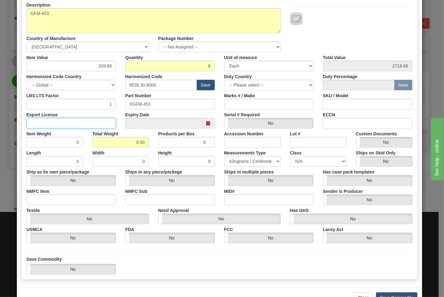
click at [88, 125] on input "Export License" at bounding box center [72, 123] width 90 height 11
type input "N/A"
drag, startPoint x: 123, startPoint y: 142, endPoint x: 158, endPoint y: 143, distance: 35.3
click at [158, 143] on div "Item Weight 0 Total Weight 0.00 Products per Box 0 Accession Number Lot # Custo…" at bounding box center [219, 137] width 395 height 19
type input "12"
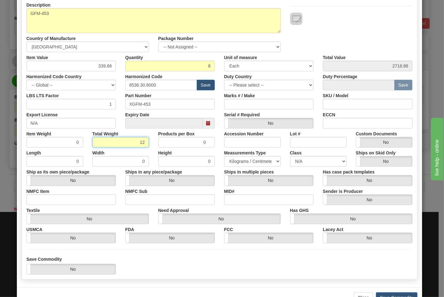
type input "1.5000"
click at [46, 193] on label "NMFC Item" at bounding box center [38, 190] width 23 height 8
click at [46, 194] on input "NMFC Item" at bounding box center [72, 199] width 90 height 11
click at [46, 196] on input "NMFC Item" at bounding box center [72, 199] width 90 height 11
type input "63170"
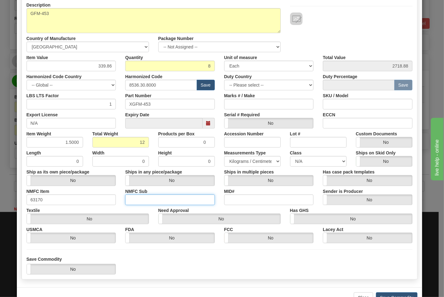
click at [138, 199] on input "NMFC Sub" at bounding box center [170, 199] width 90 height 11
type input "4"
click at [299, 160] on select "N/A 50.0 55.0 60.0 65.0 70.0 85.0 92.5 100.0 125.0 175.0 250.0 300.0 400.0" at bounding box center [318, 161] width 57 height 11
select select "70.0"
click at [290, 156] on select "N/A 50.0 55.0 60.0 65.0 70.0 85.0 92.5 100.0 125.0 175.0 250.0 300.0 400.0" at bounding box center [318, 161] width 57 height 11
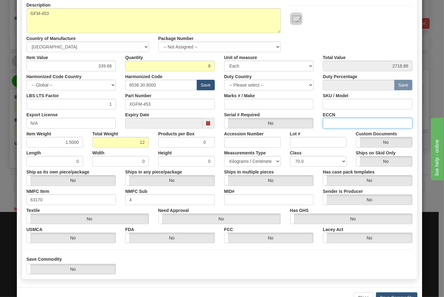
click at [331, 123] on input "ECCN" at bounding box center [368, 123] width 90 height 11
type input "EAR99"
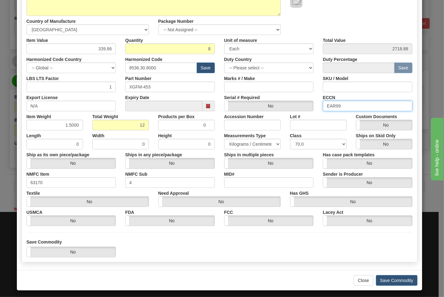
scroll to position [90, 0]
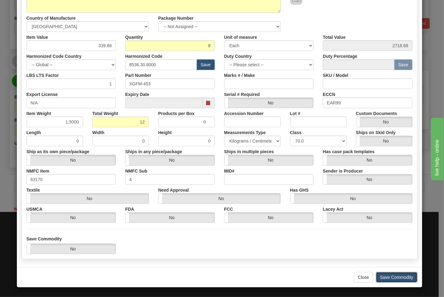
click at [393, 277] on button "Save Commodity" at bounding box center [397, 277] width 42 height 11
click at [391, 277] on button "Save Commodity" at bounding box center [397, 277] width 42 height 11
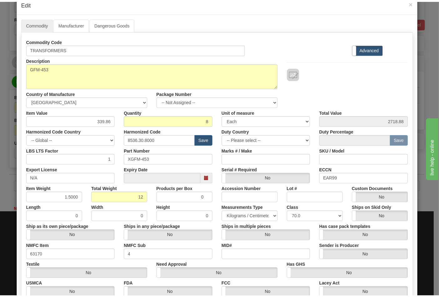
scroll to position [0, 0]
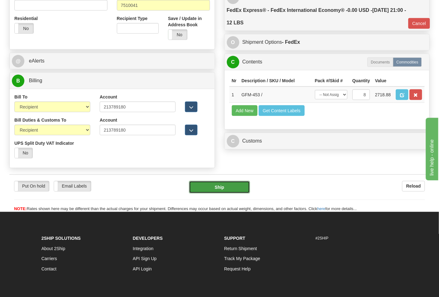
click at [219, 185] on button "Ship" at bounding box center [219, 187] width 61 height 12
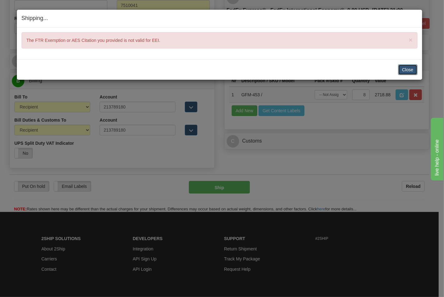
click at [400, 70] on button "Close" at bounding box center [407, 69] width 19 height 11
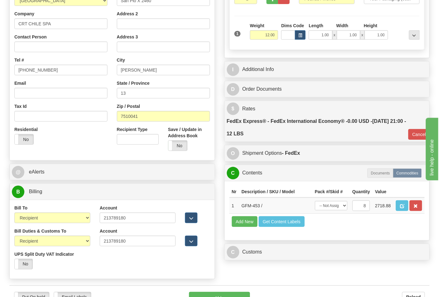
scroll to position [173, 0]
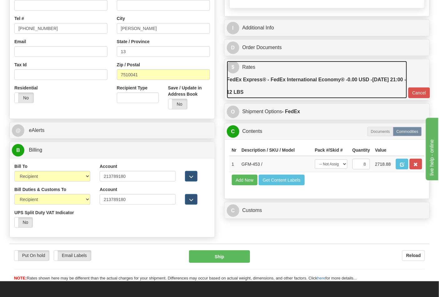
click at [314, 98] on label "FedEx Express® - FedEx International Economy® - 0.00 USD - [DATE] 21:00 - 12 LBS" at bounding box center [317, 85] width 180 height 25
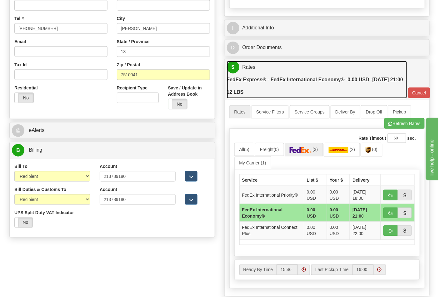
click at [314, 93] on label "FedEx Express® - FedEx International Economy® - 0.00 USD - [DATE] 21:00 - 12 LBS" at bounding box center [317, 85] width 180 height 25
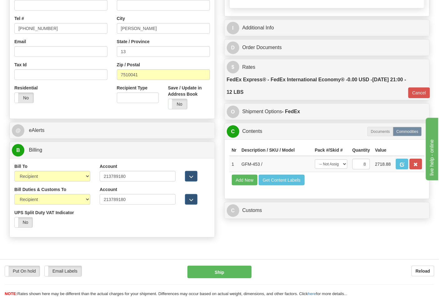
click at [308, 217] on div "Customer Pricing 0.00 Markup % Discount % Flat Amount Per Pound Flat Amount Mar…" at bounding box center [327, 53] width 215 height 336
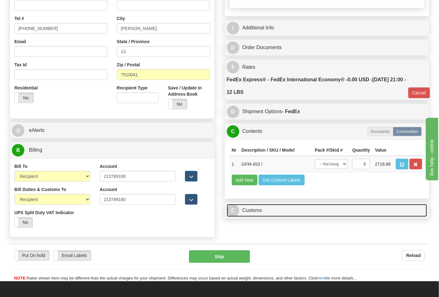
click at [310, 217] on link "C Customs" at bounding box center [327, 210] width 201 height 13
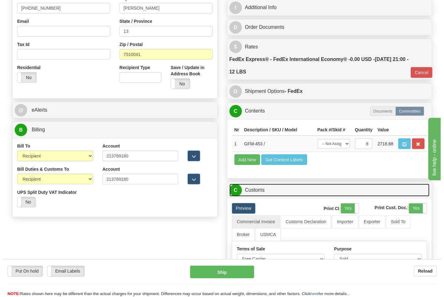
scroll to position [274, 0]
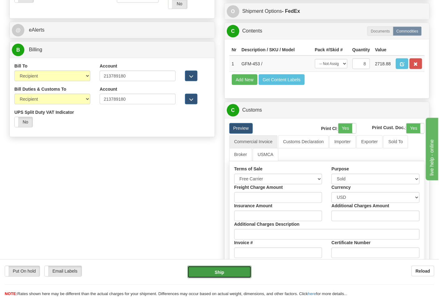
click at [223, 270] on button "Ship" at bounding box center [219, 271] width 64 height 12
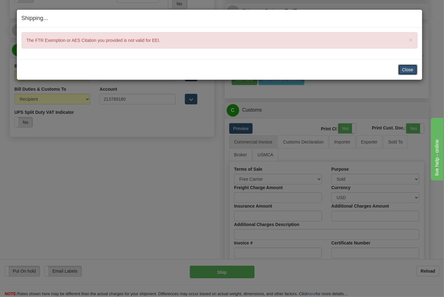
click at [404, 68] on button "Close" at bounding box center [407, 69] width 19 height 11
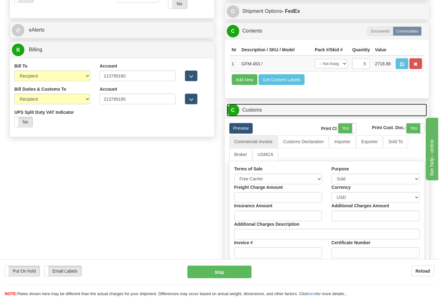
click at [303, 117] on link "C Customs" at bounding box center [327, 110] width 201 height 13
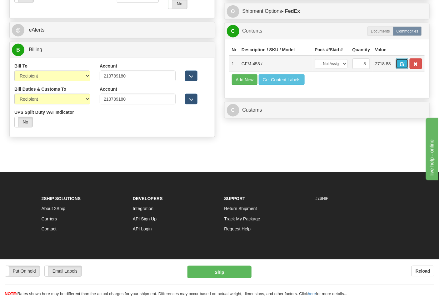
click at [404, 64] on span "button" at bounding box center [402, 64] width 4 height 4
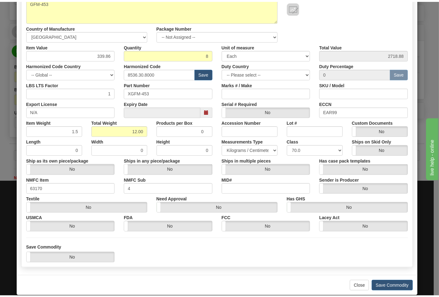
scroll to position [90, 0]
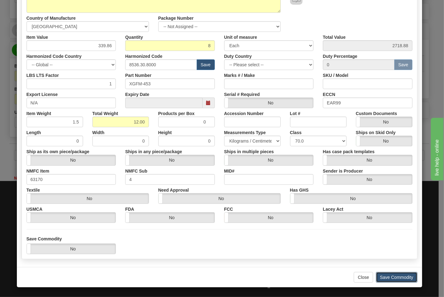
click at [387, 277] on button "Save Commodity" at bounding box center [397, 277] width 42 height 11
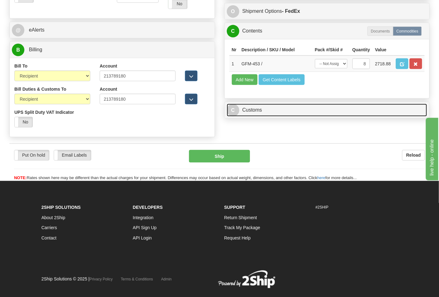
drag, startPoint x: 281, startPoint y: 124, endPoint x: 276, endPoint y: 125, distance: 5.5
click at [281, 117] on link "C Customs" at bounding box center [327, 110] width 201 height 13
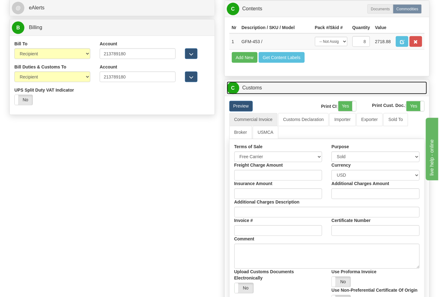
scroll to position [308, 0]
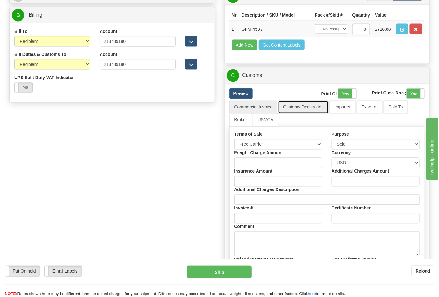
click at [295, 114] on link "Customs Declaration" at bounding box center [303, 107] width 51 height 13
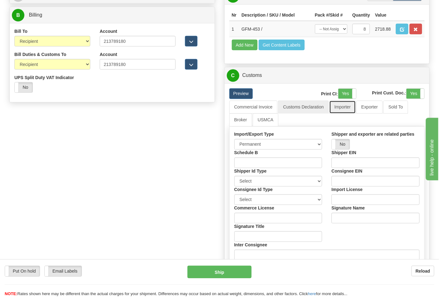
click at [338, 114] on link "Importer" at bounding box center [342, 107] width 26 height 13
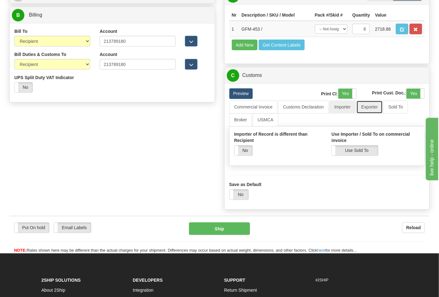
click at [373, 114] on link "Exporter" at bounding box center [369, 107] width 27 height 13
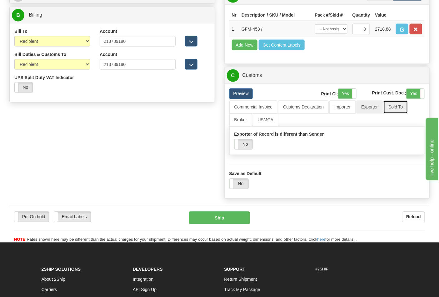
click at [395, 114] on link "Sold To" at bounding box center [395, 107] width 24 height 13
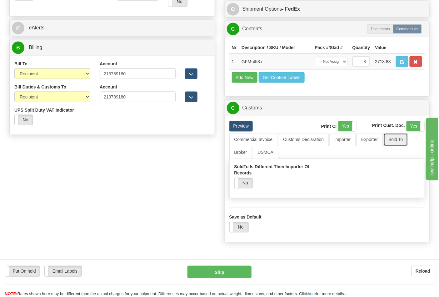
scroll to position [277, 0]
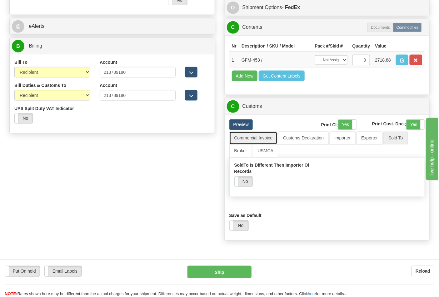
click at [249, 145] on link "Commercial Invoice" at bounding box center [253, 138] width 48 height 13
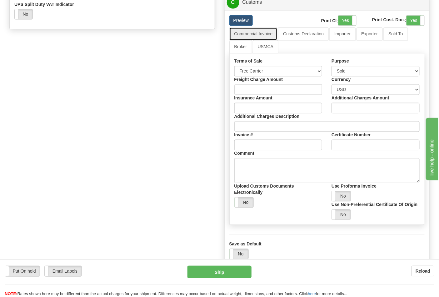
scroll to position [382, 0]
click at [300, 40] on link "Customs Declaration" at bounding box center [303, 33] width 51 height 13
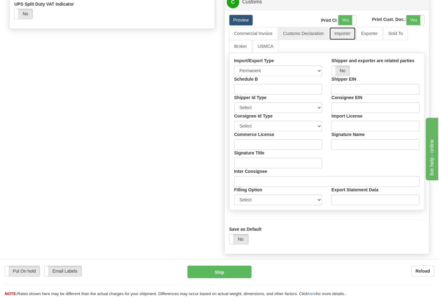
click at [352, 40] on link "Importer" at bounding box center [342, 33] width 26 height 13
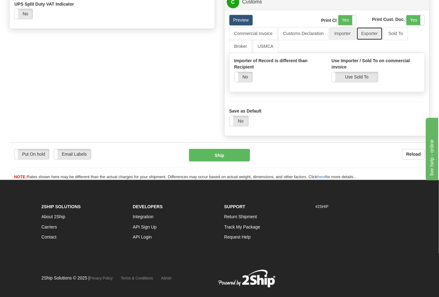
click at [366, 40] on link "Exporter" at bounding box center [369, 33] width 27 height 13
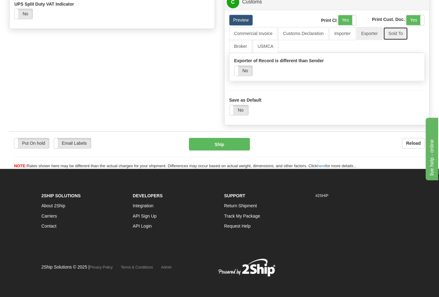
click at [385, 40] on link "Sold To" at bounding box center [395, 33] width 24 height 13
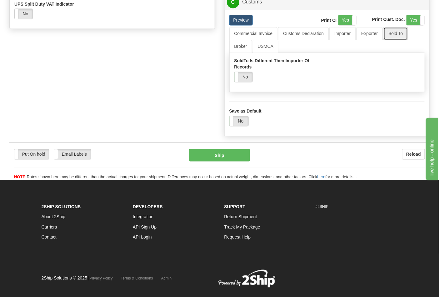
click at [385, 40] on link "Sold To" at bounding box center [395, 33] width 24 height 13
click at [265, 8] on link "C Customs" at bounding box center [327, 2] width 201 height 13
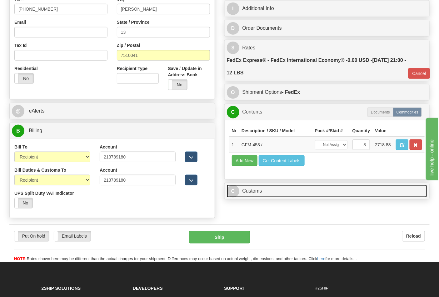
scroll to position [184, 0]
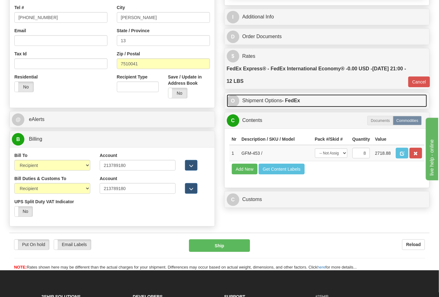
click at [330, 98] on link "O Shipment Options - FedEx" at bounding box center [327, 100] width 201 height 13
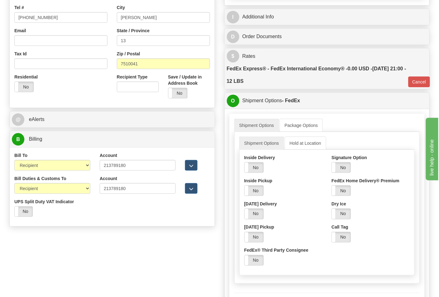
click at [335, 109] on div "O Shipment Options - FedEx" at bounding box center [327, 101] width 205 height 16
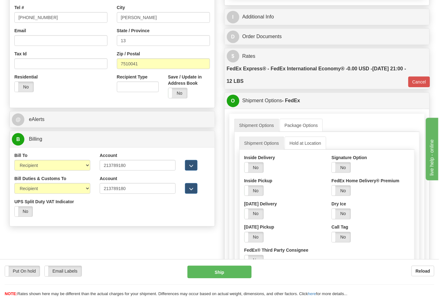
drag, startPoint x: 317, startPoint y: 110, endPoint x: 315, endPoint y: 99, distance: 11.0
click at [317, 110] on div "O Shipment Options - FedEx Canada Post FedEx Shipment Options Package Options S…" at bounding box center [327, 219] width 206 height 254
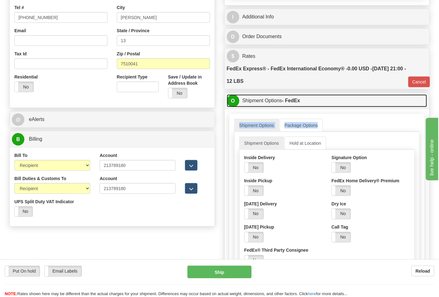
click at [315, 99] on link "O Shipment Options - FedEx" at bounding box center [327, 100] width 201 height 13
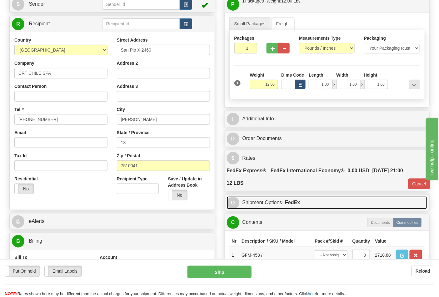
scroll to position [219, 0]
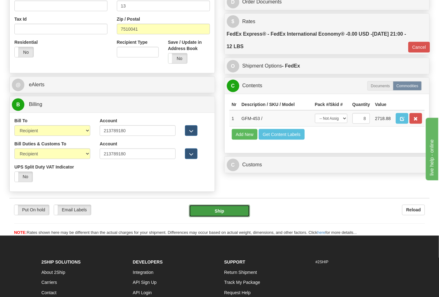
click at [231, 214] on button "Ship" at bounding box center [219, 211] width 61 height 12
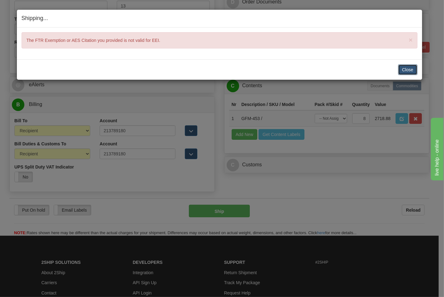
click at [412, 67] on button "Close" at bounding box center [407, 69] width 19 height 11
